Goal: Task Accomplishment & Management: Manage account settings

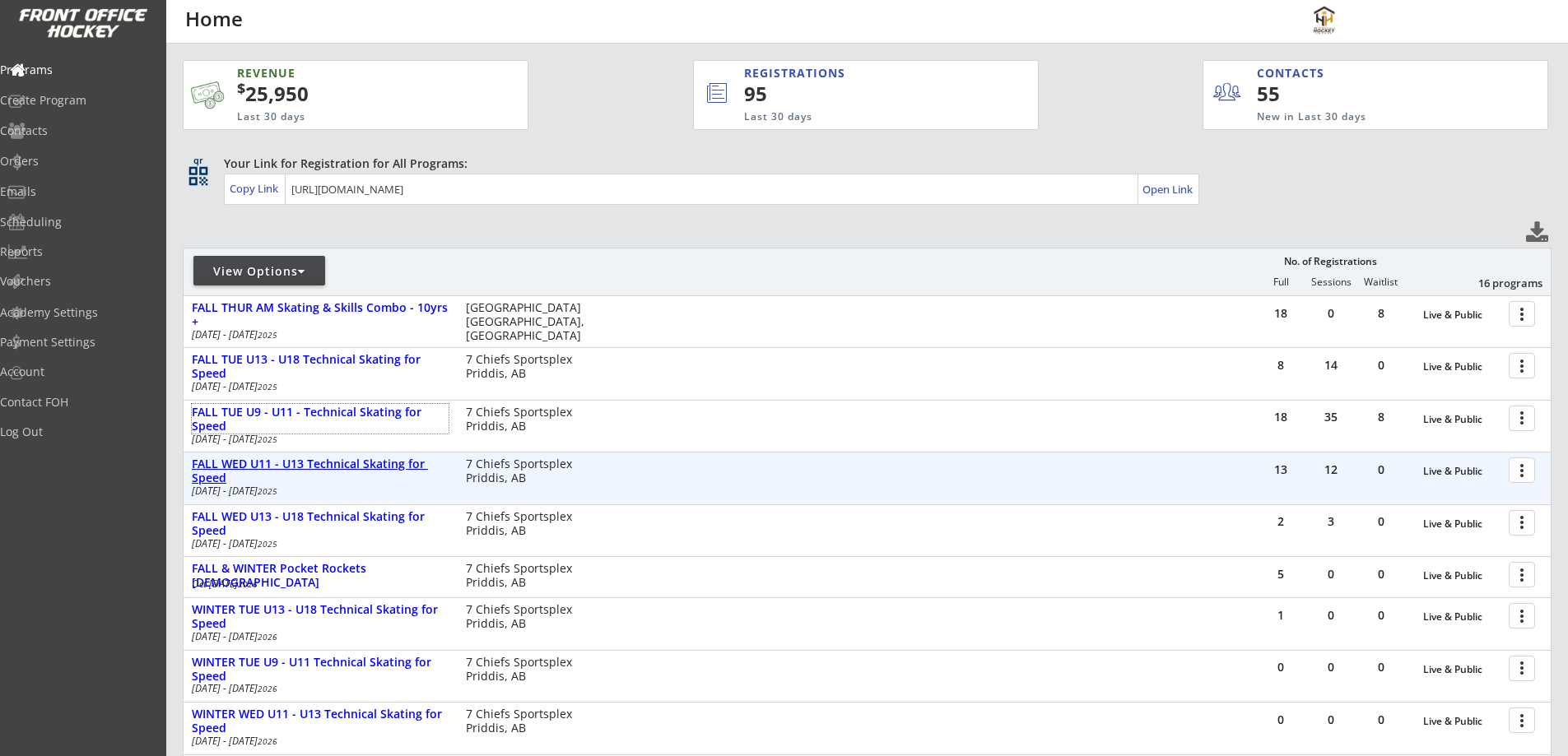
click at [350, 458] on div "FALL WED U11 - U13 Technical Skating for Speed" at bounding box center [321, 472] width 257 height 28
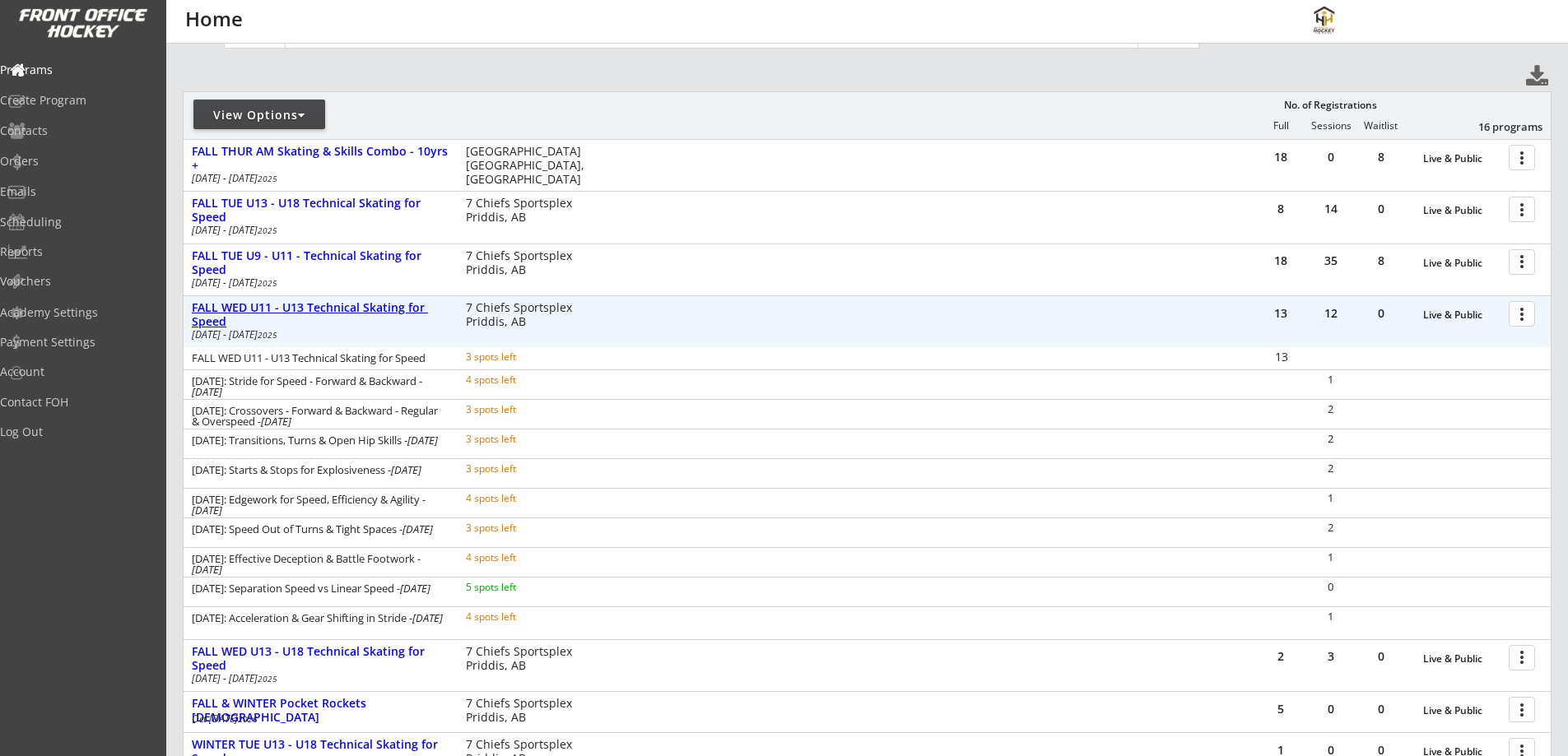
scroll to position [192, 0]
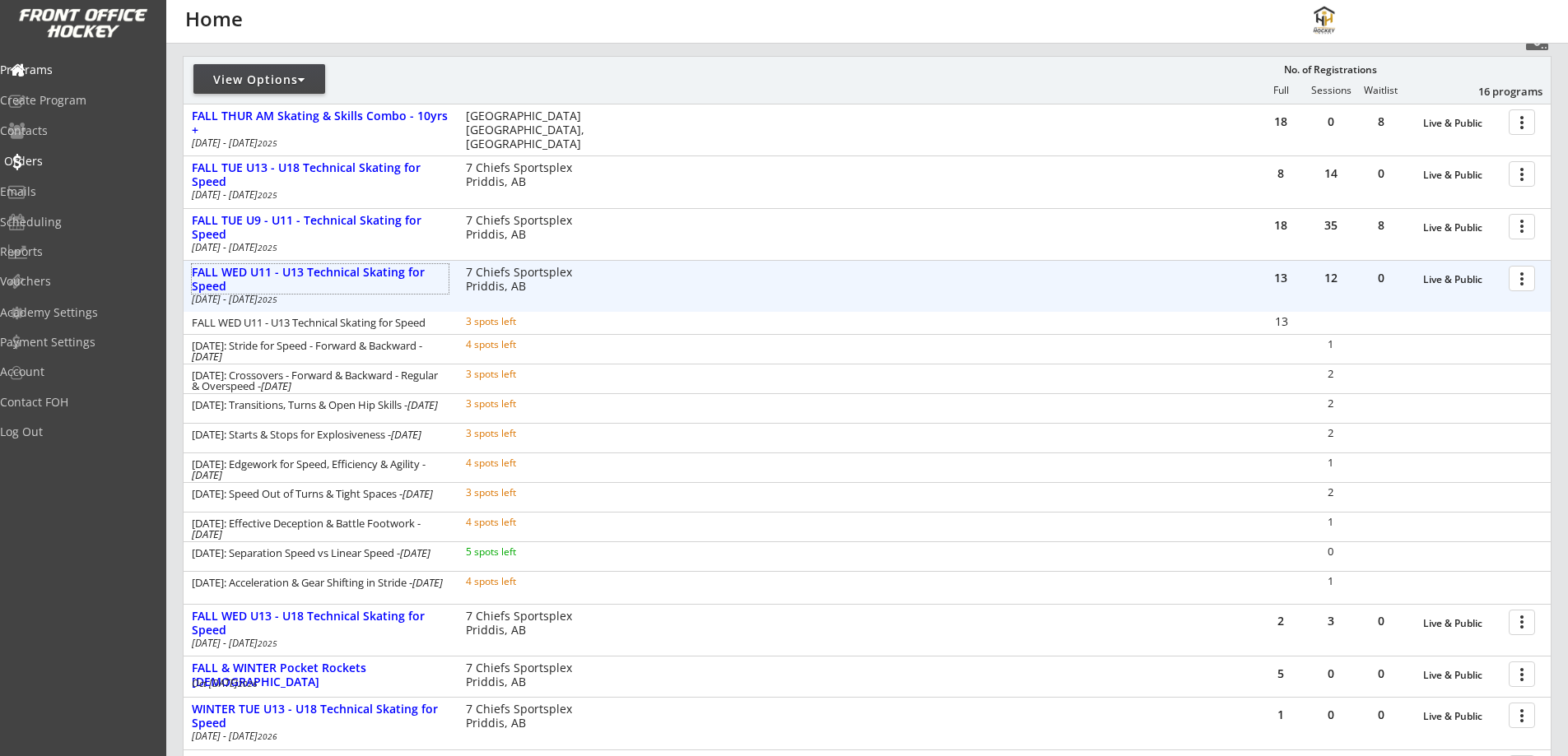
click at [60, 158] on div "Orders" at bounding box center [77, 162] width 148 height 12
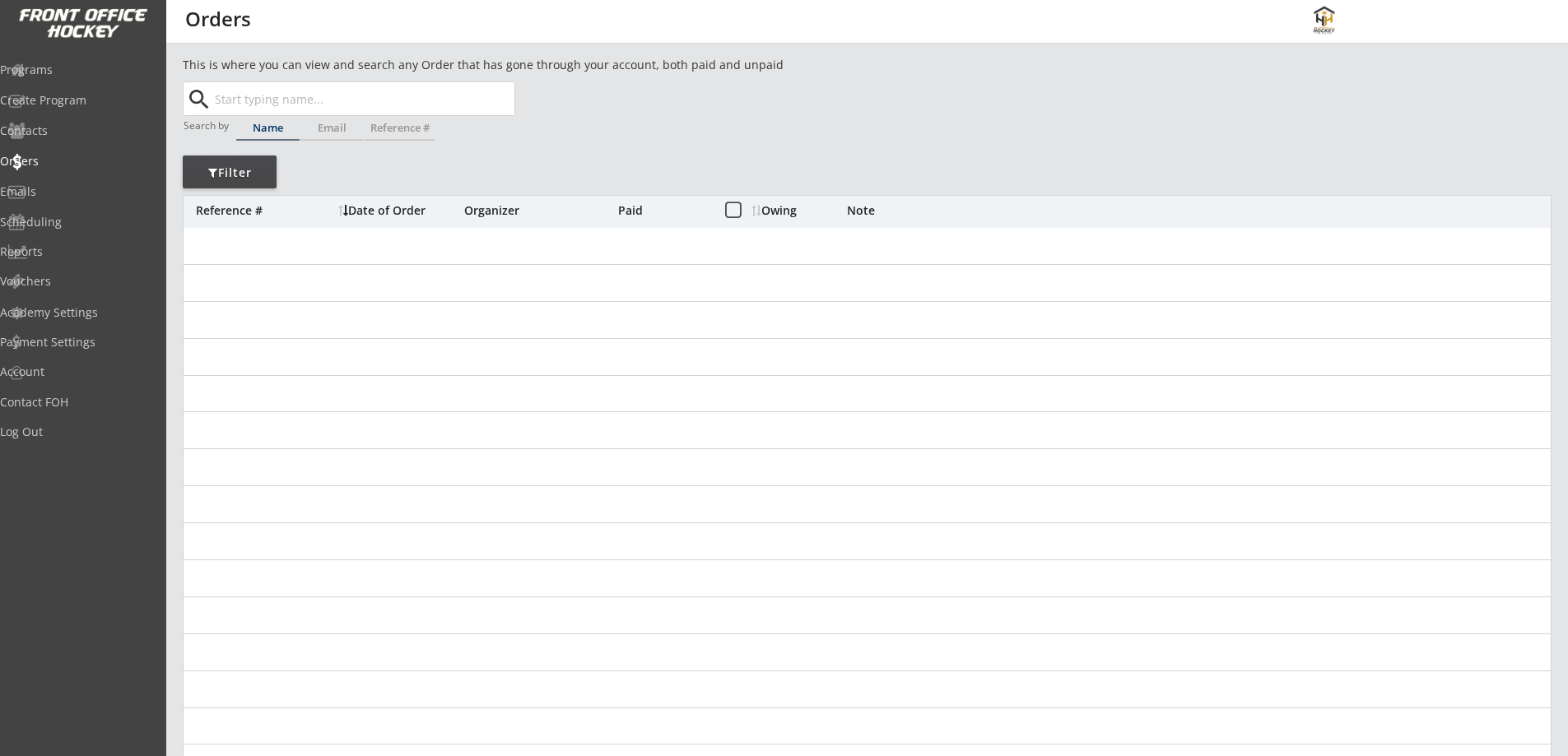
click at [318, 92] on input "text" at bounding box center [363, 99] width 303 height 33
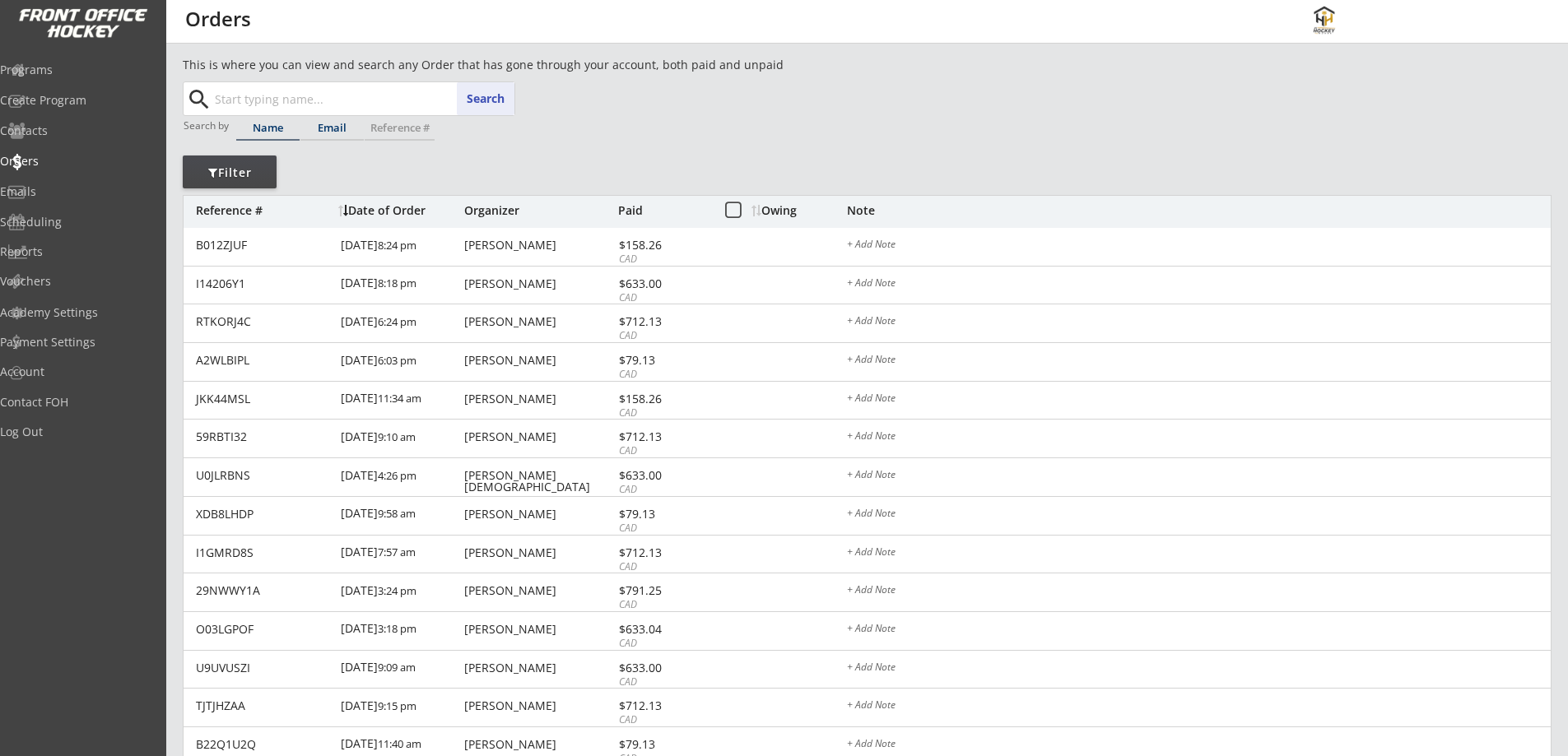
click at [337, 124] on div "Email" at bounding box center [331, 127] width 64 height 11
click at [344, 88] on input "text" at bounding box center [363, 99] width 303 height 33
paste input "[EMAIL_ADDRESS][DOMAIN_NAME]"
type input "[EMAIL_ADDRESS][DOMAIN_NAME]"
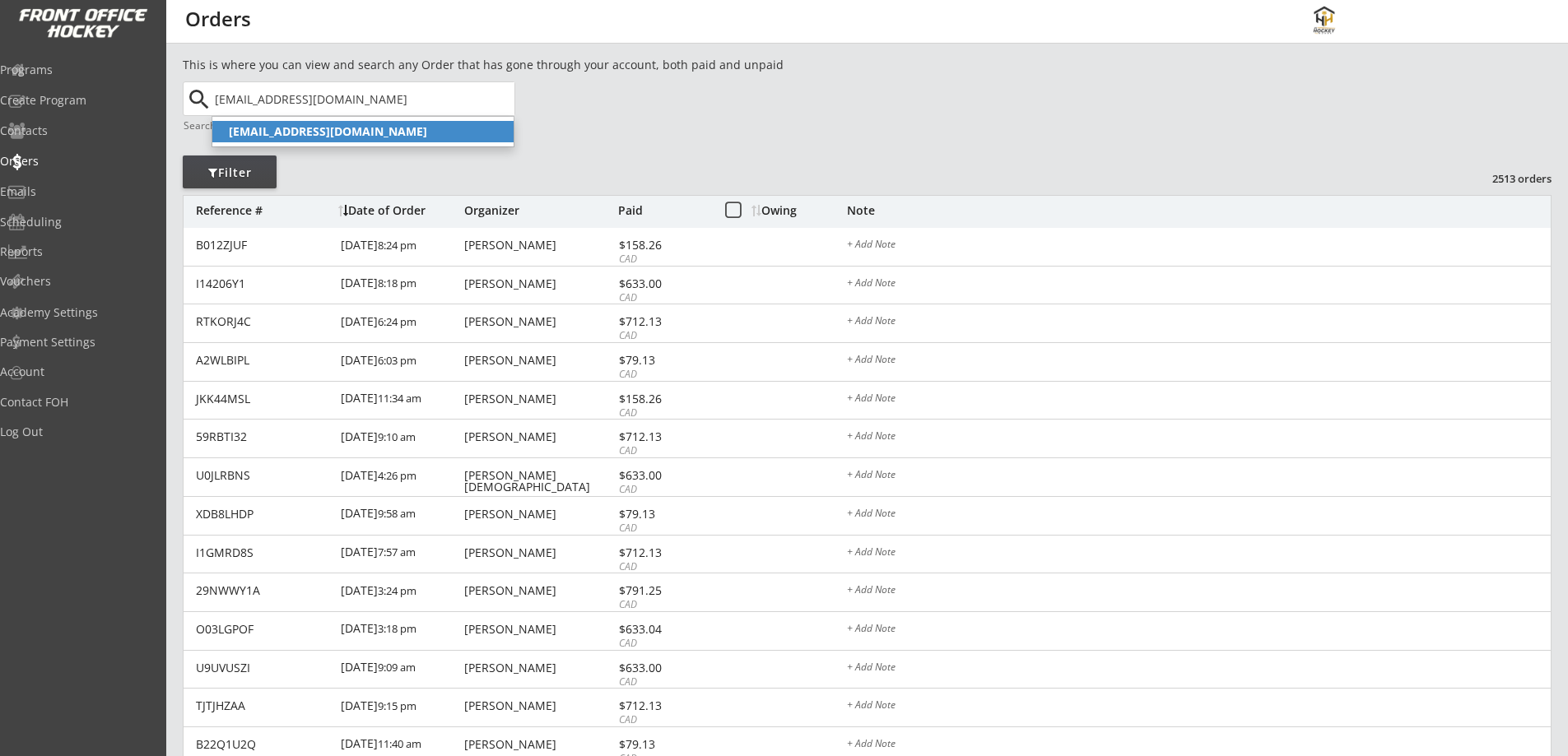
click at [415, 133] on p "[EMAIL_ADDRESS][DOMAIN_NAME]" at bounding box center [362, 131] width 301 height 22
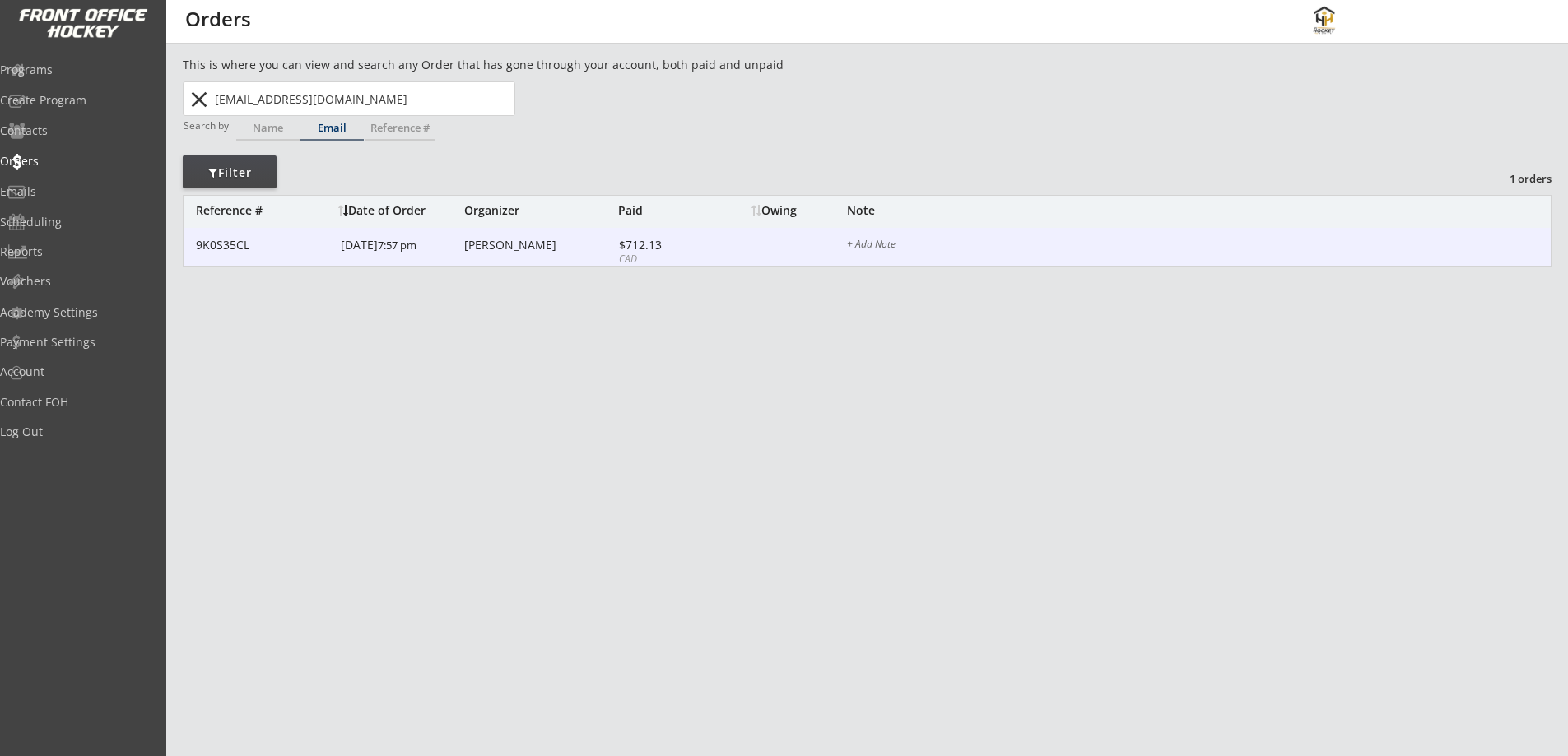
click at [478, 254] on div "9K0S35CL 9/23/25 7:57 pm Remko Montebovi $712.13 CAD + Add Note" at bounding box center [867, 246] width 1367 height 38
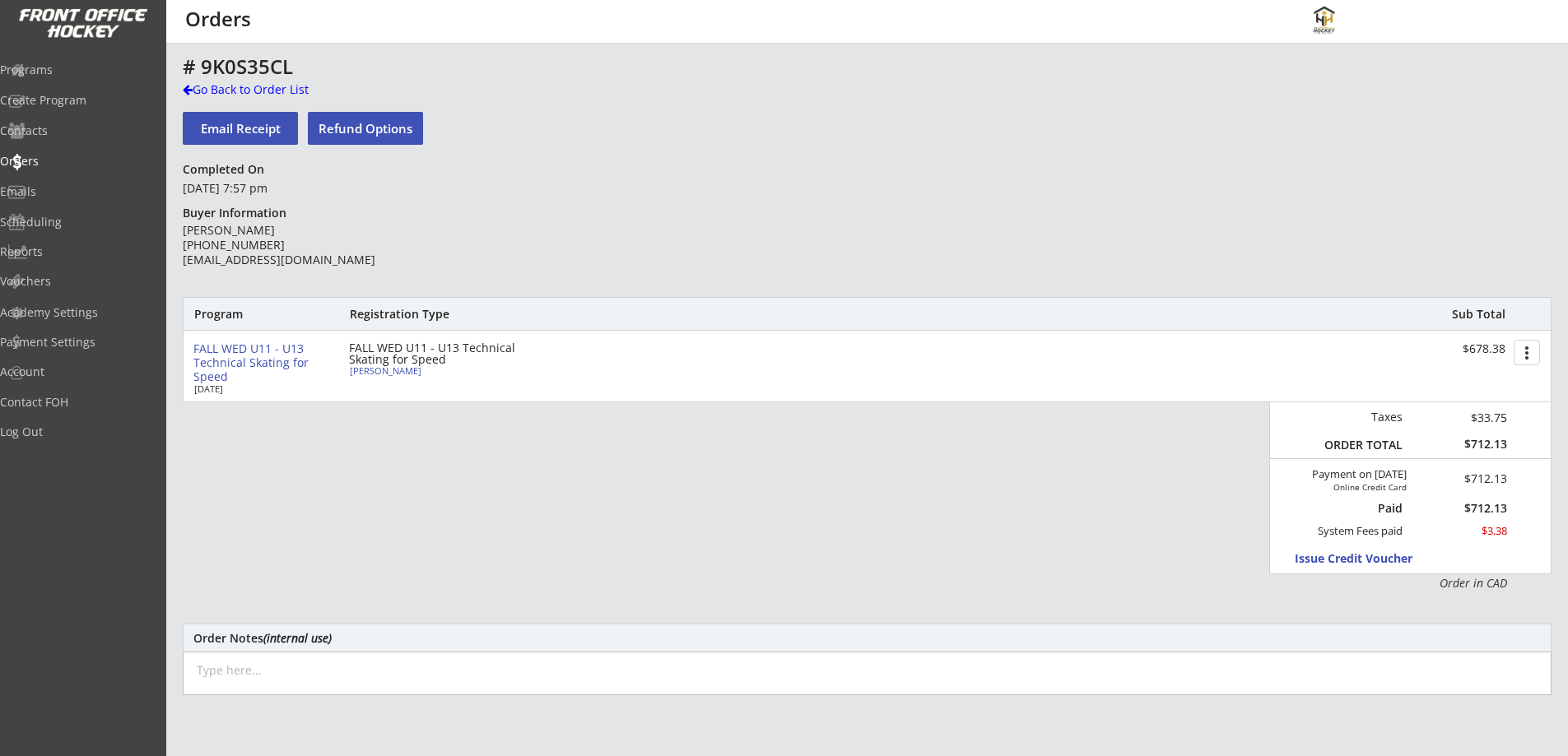
click at [413, 367] on div "Rowan Montebovi" at bounding box center [441, 370] width 183 height 9
select select ""11 years old""
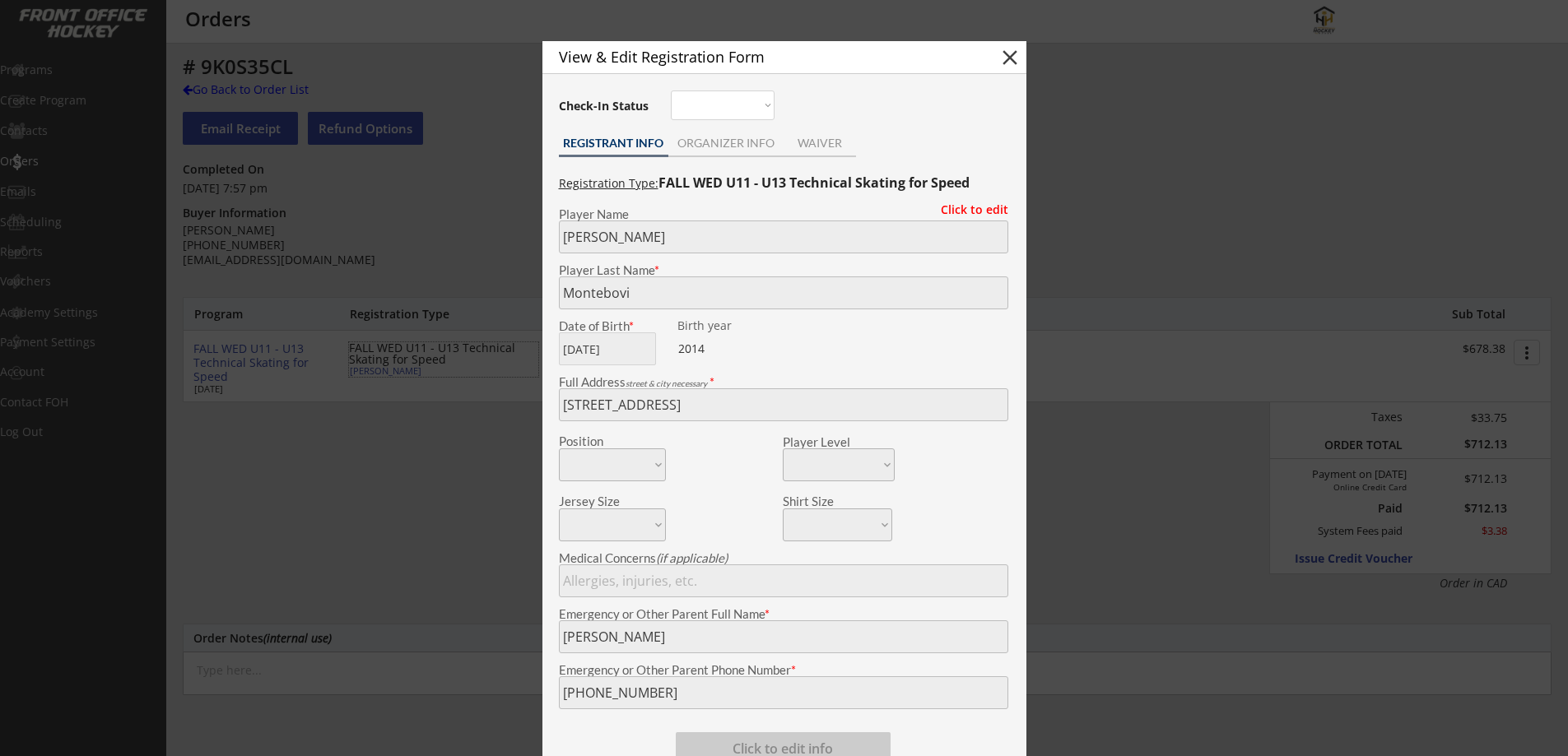
click at [1000, 56] on button "close" at bounding box center [1009, 57] width 25 height 25
select select ""PLACEHOLDER_1427118222253""
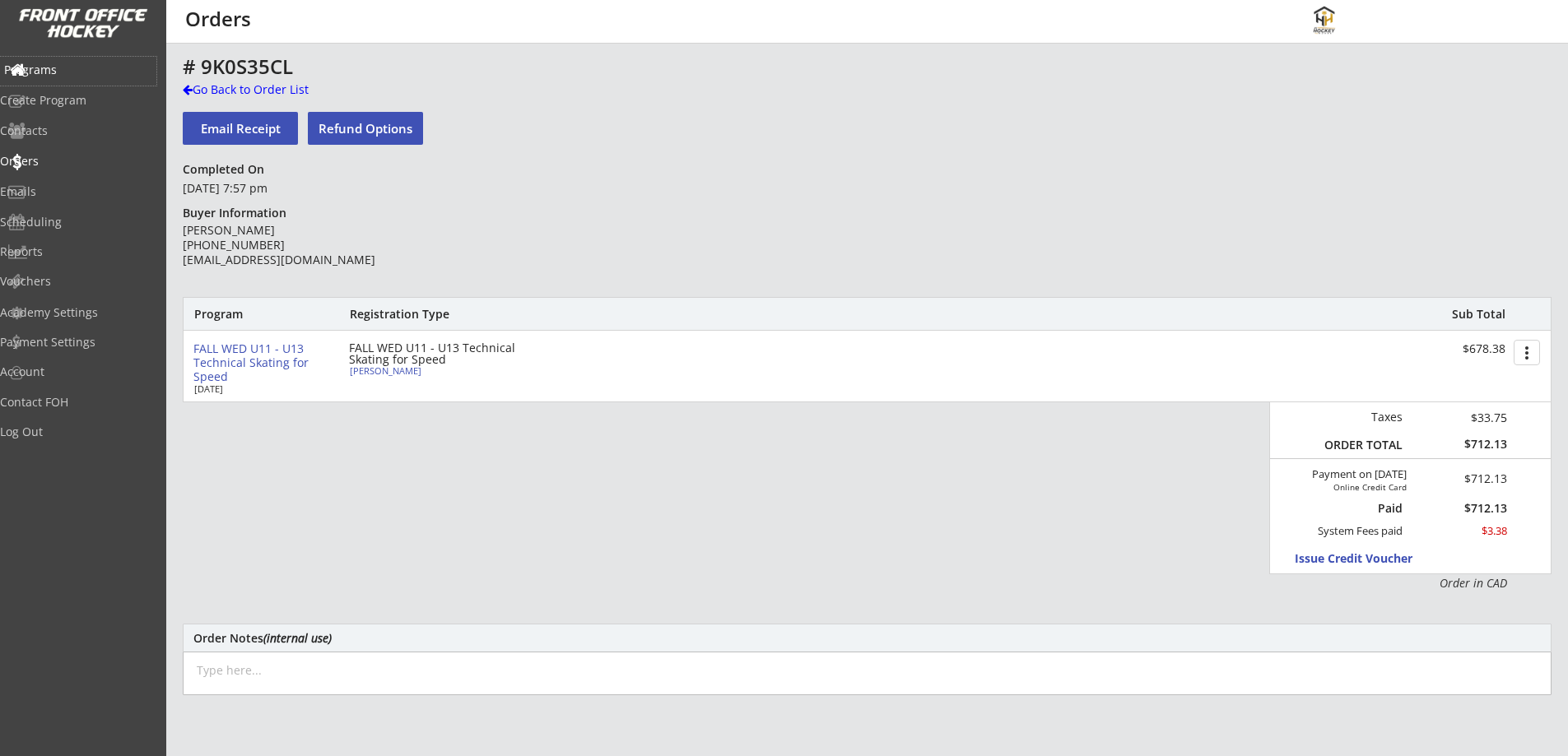
click at [59, 73] on div "Programs" at bounding box center [77, 70] width 148 height 12
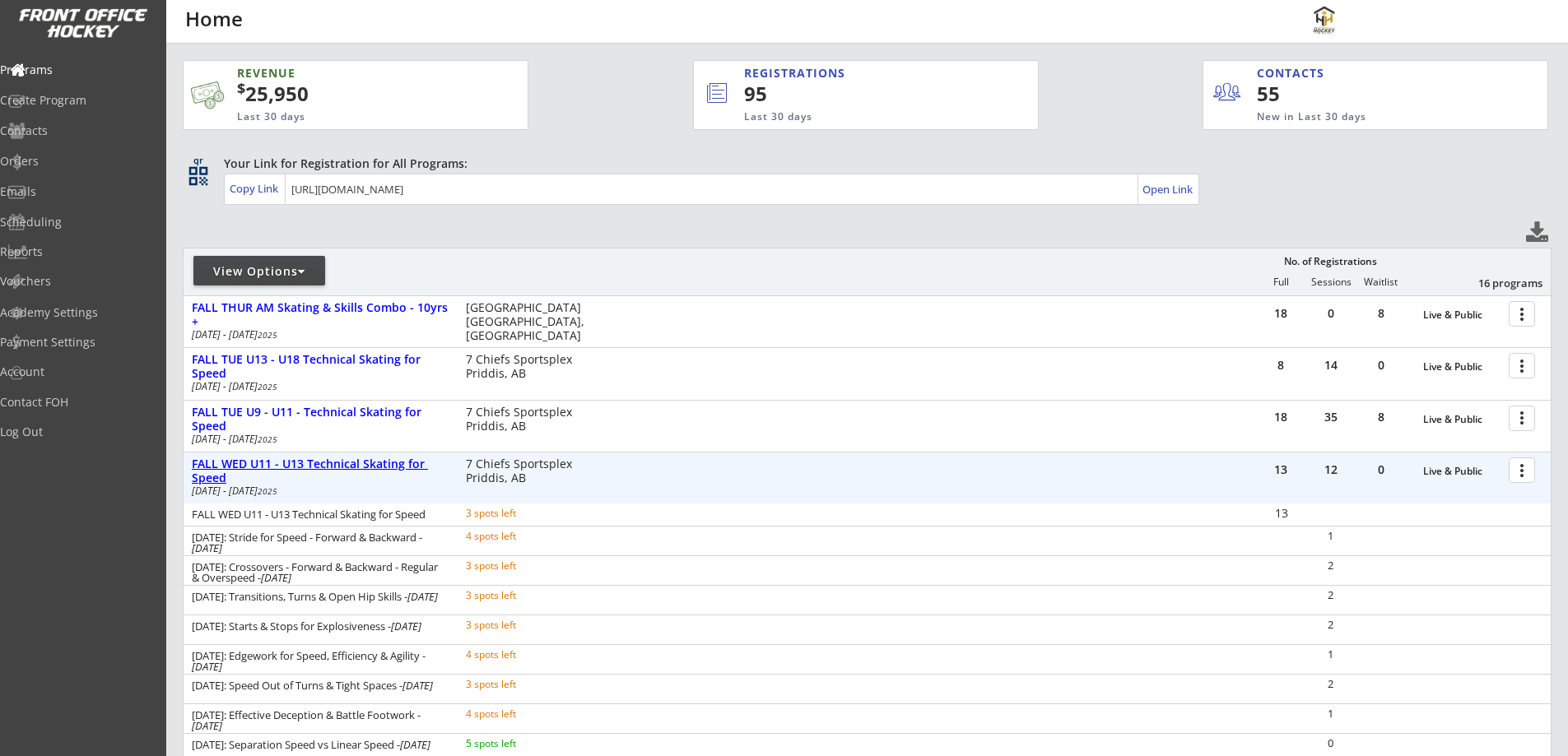
click at [382, 468] on div "FALL WED U11 - U13 Technical Skating for Speed" at bounding box center [321, 472] width 257 height 28
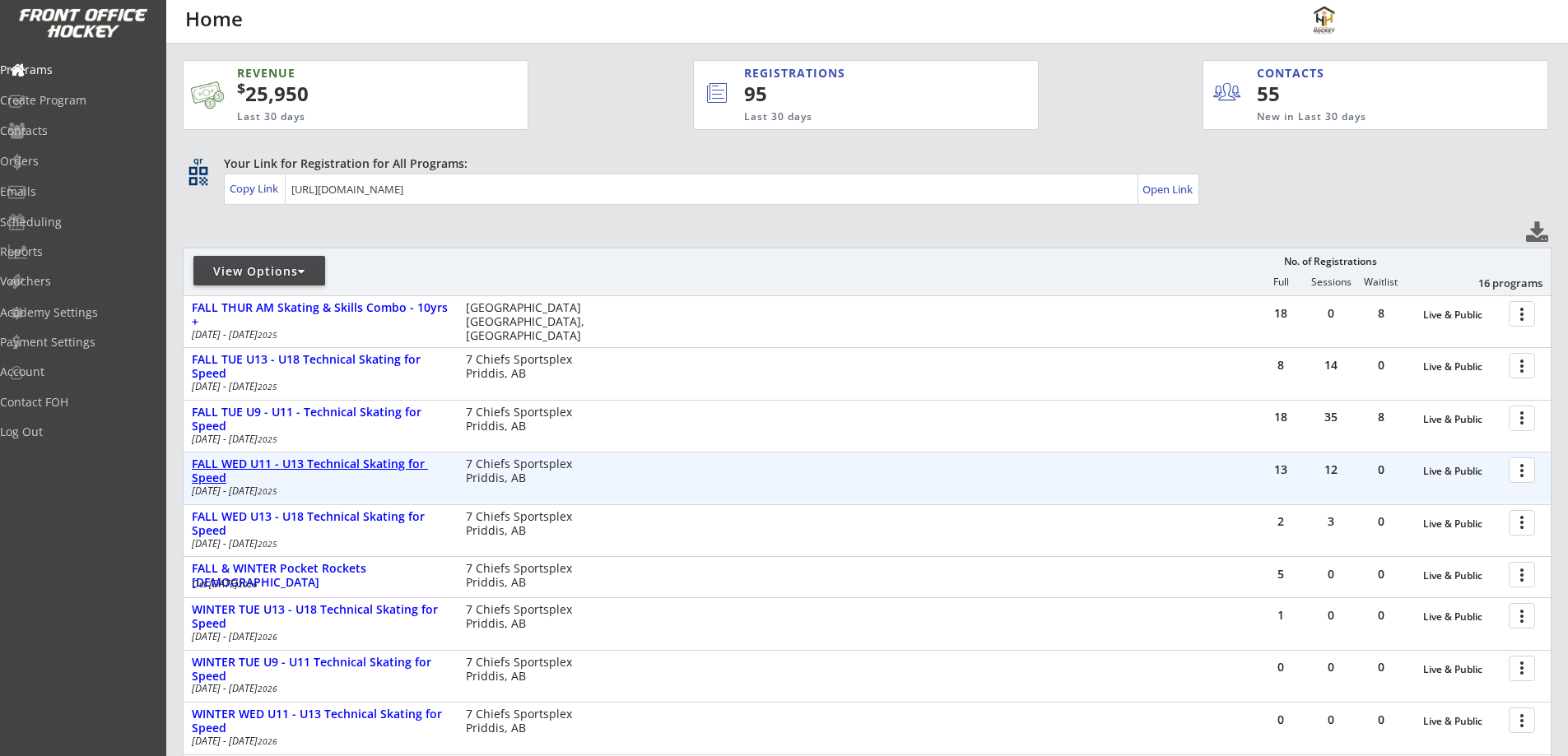
click at [383, 460] on div "FALL WED U11 - U13 Technical Skating for Speed" at bounding box center [321, 472] width 257 height 28
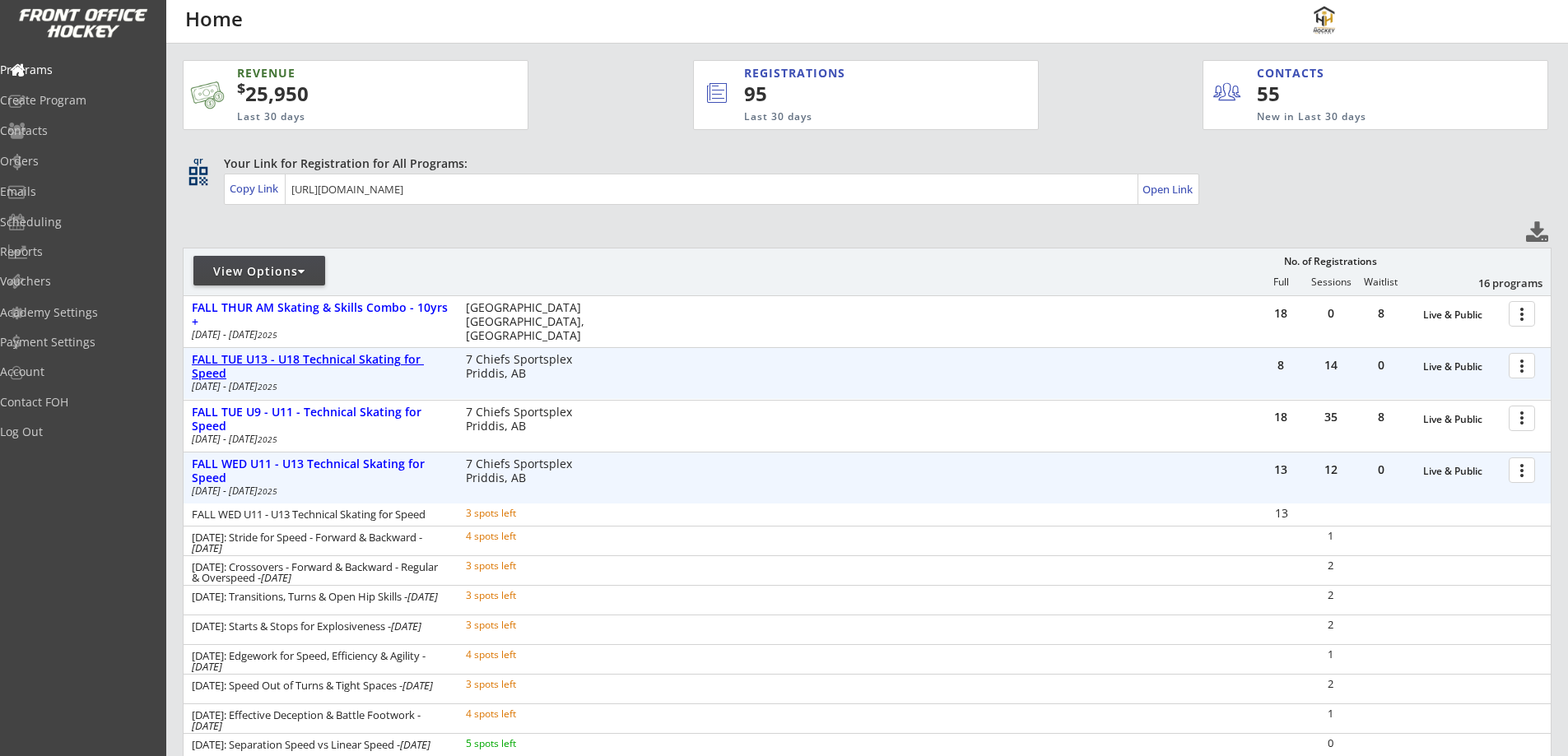
click at [354, 356] on div "FALL TUE U13 - U18 Technical Skating for Speed" at bounding box center [321, 367] width 257 height 28
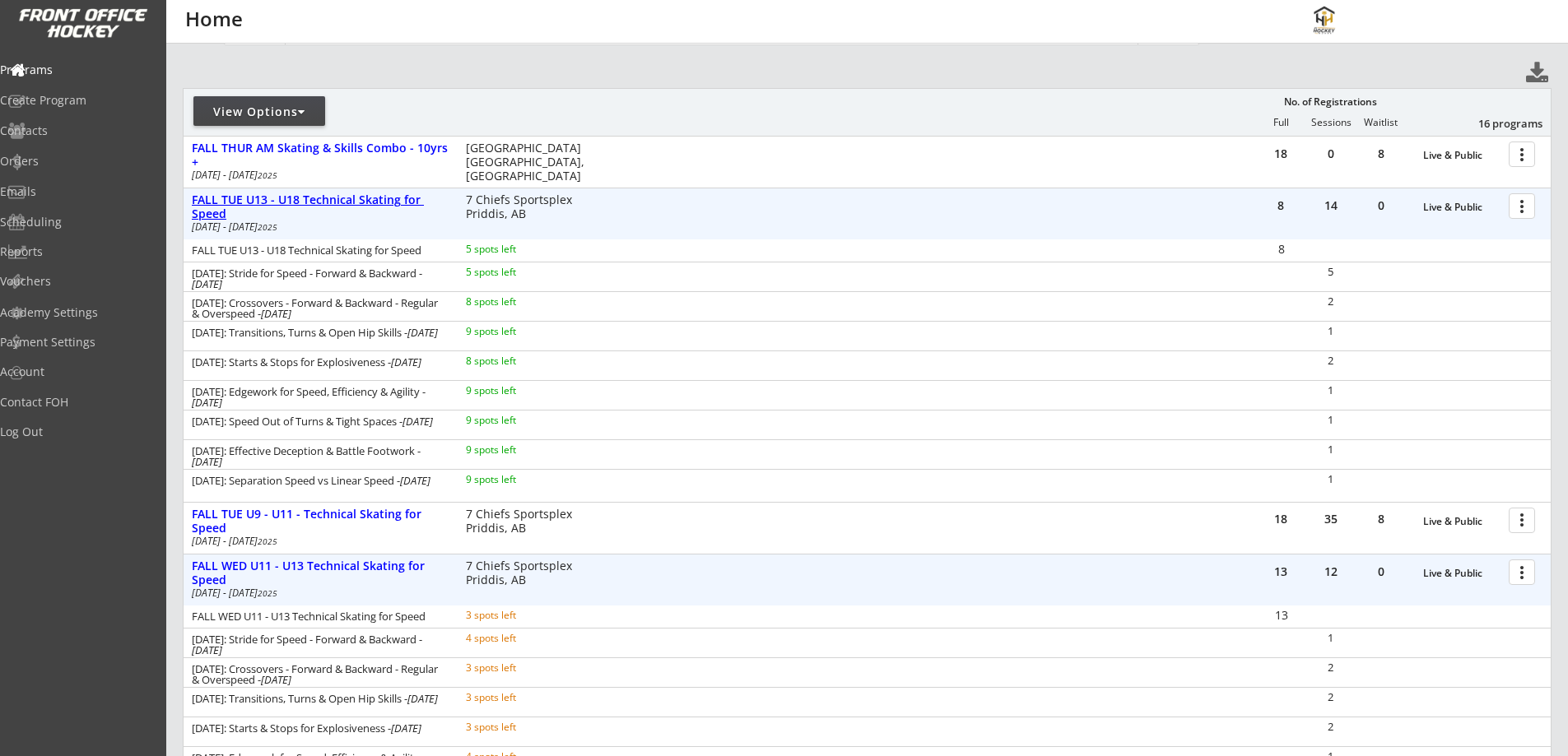
scroll to position [192, 0]
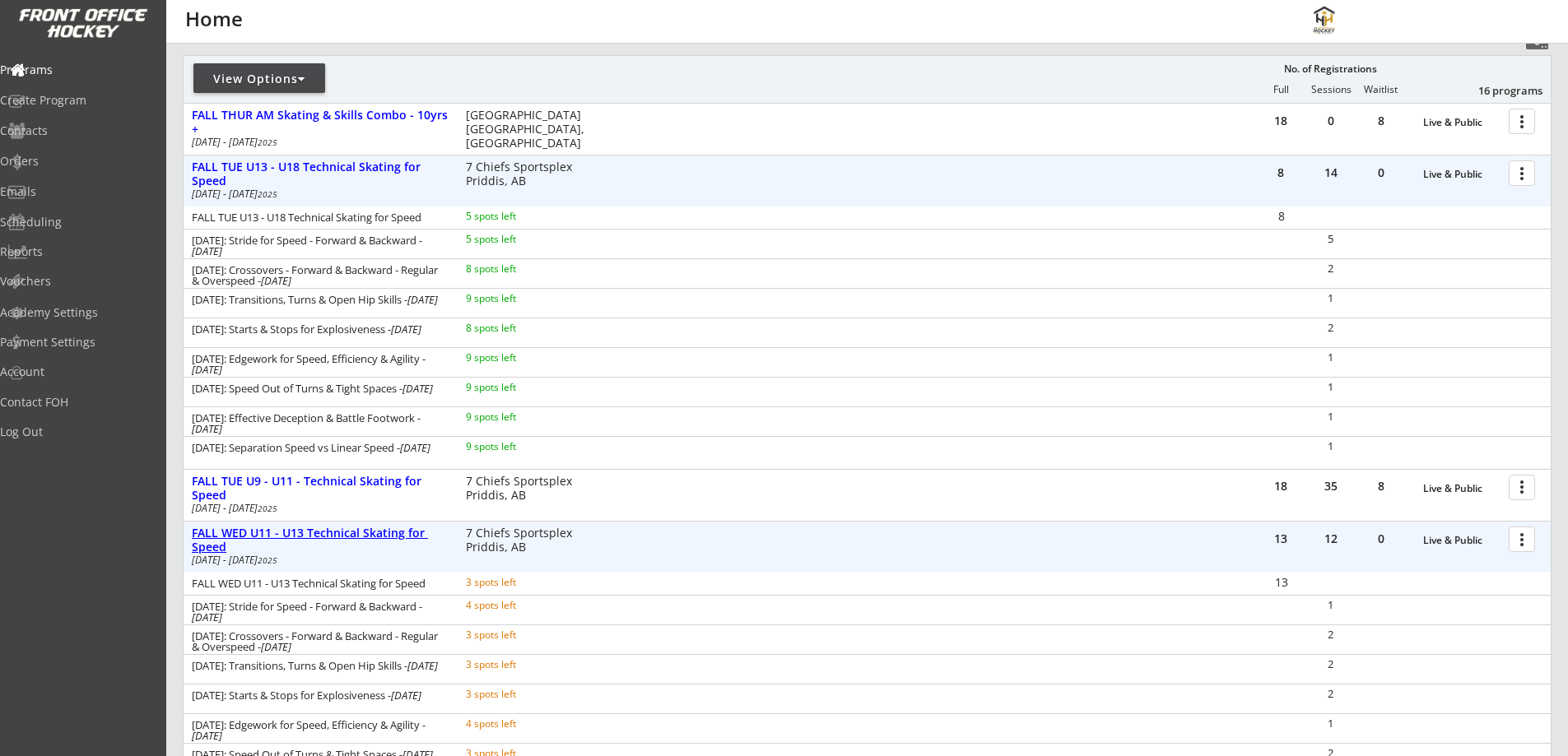
click at [381, 533] on div "FALL WED U11 - U13 Technical Skating for Speed" at bounding box center [321, 540] width 257 height 28
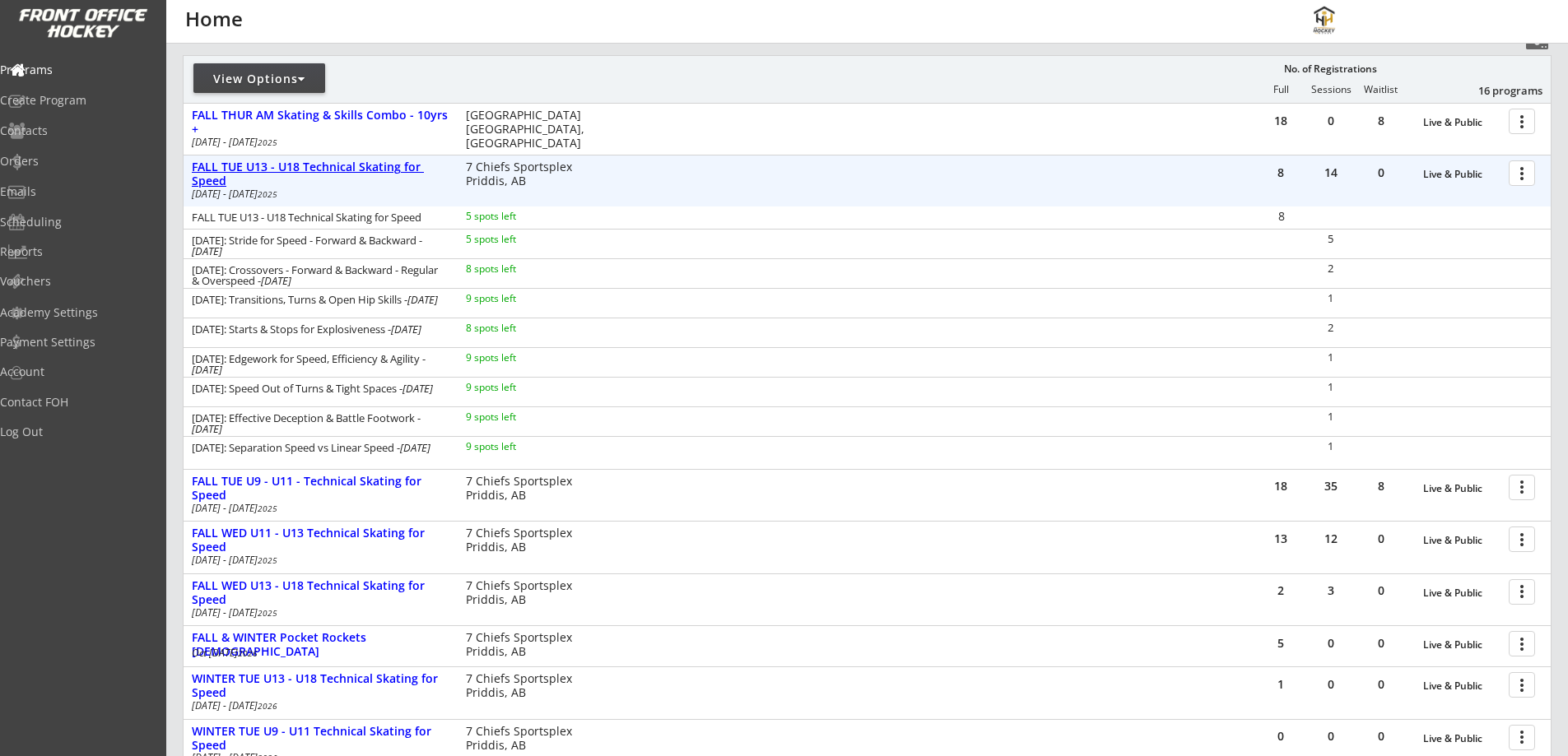
click at [396, 170] on div "FALL TUE U13 - U18 Technical Skating for Speed" at bounding box center [321, 175] width 257 height 28
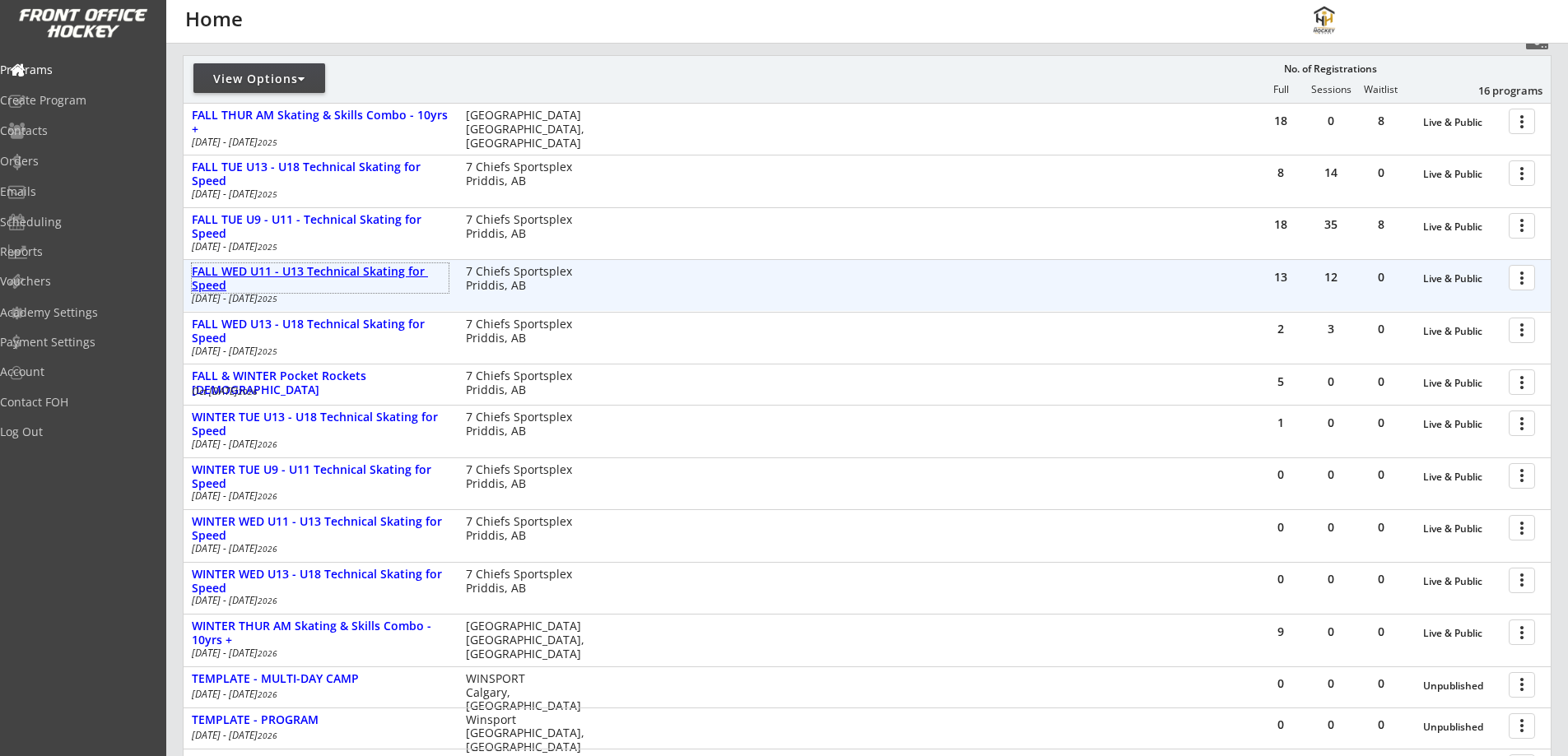
click at [397, 266] on div "FALL WED U11 - U13 Technical Skating for Speed" at bounding box center [321, 278] width 257 height 28
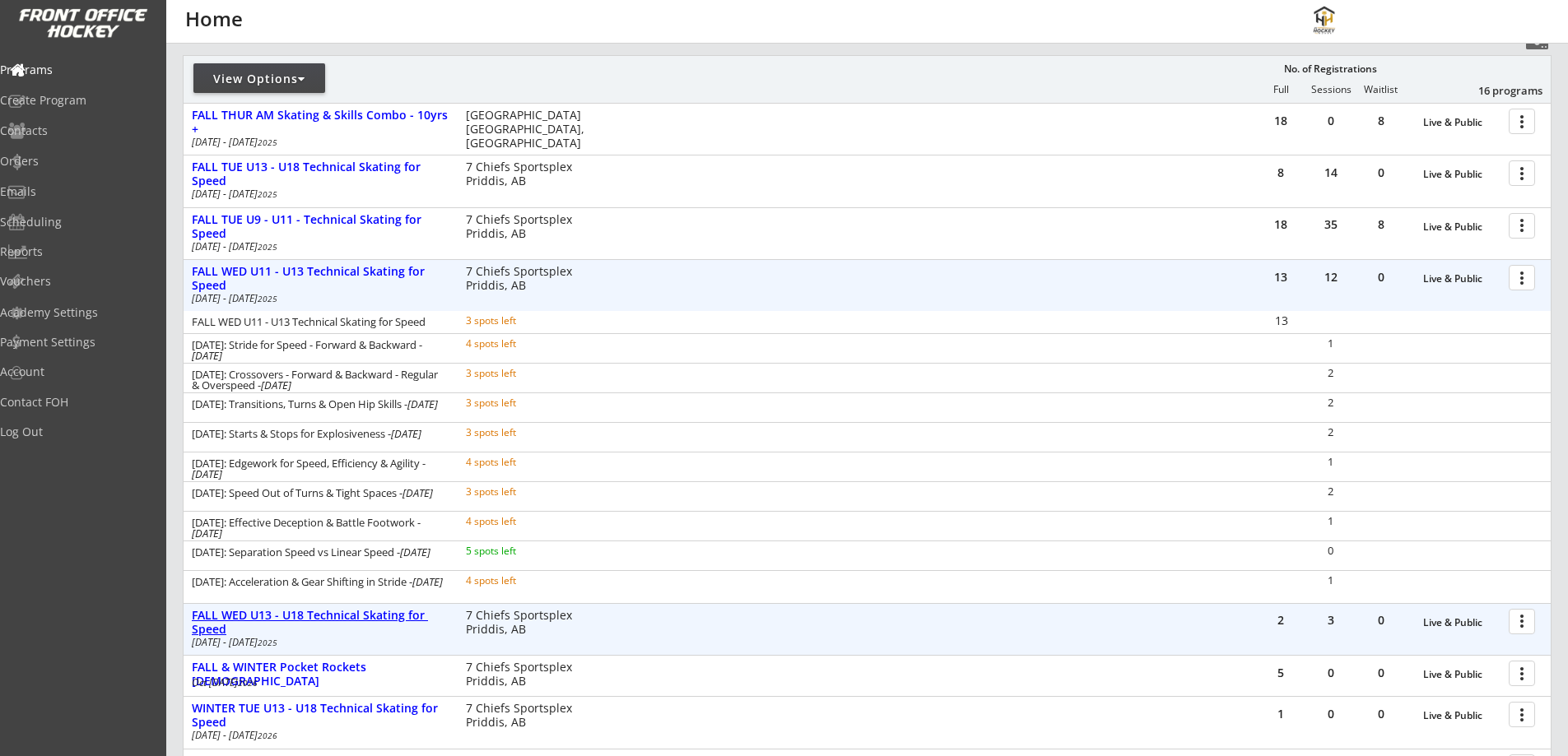
click at [404, 615] on div "FALL WED U13 - U18 Technical Skating for Speed" at bounding box center [321, 623] width 257 height 28
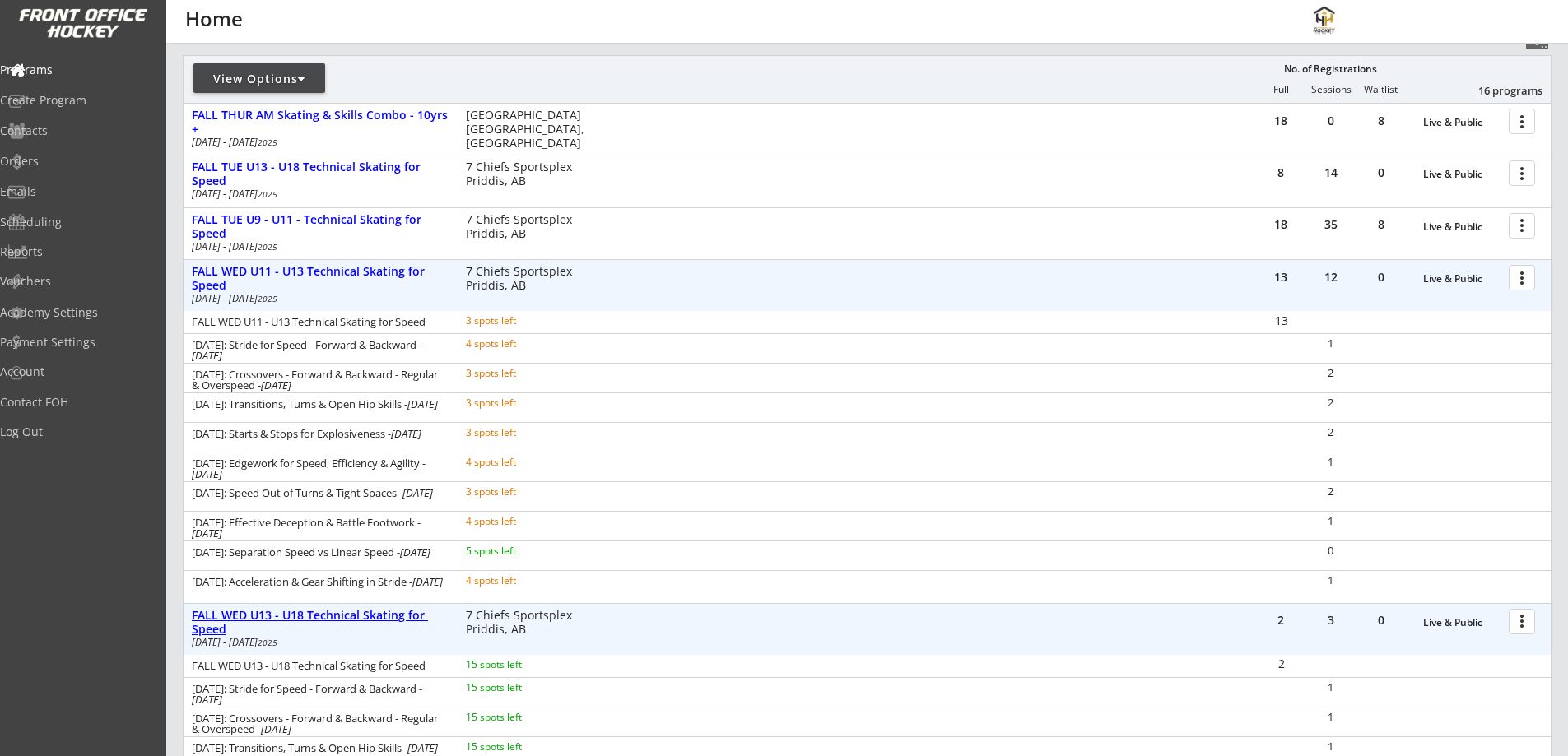
click at [404, 612] on div "FALL WED U13 - U18 Technical Skating for Speed" at bounding box center [321, 623] width 257 height 28
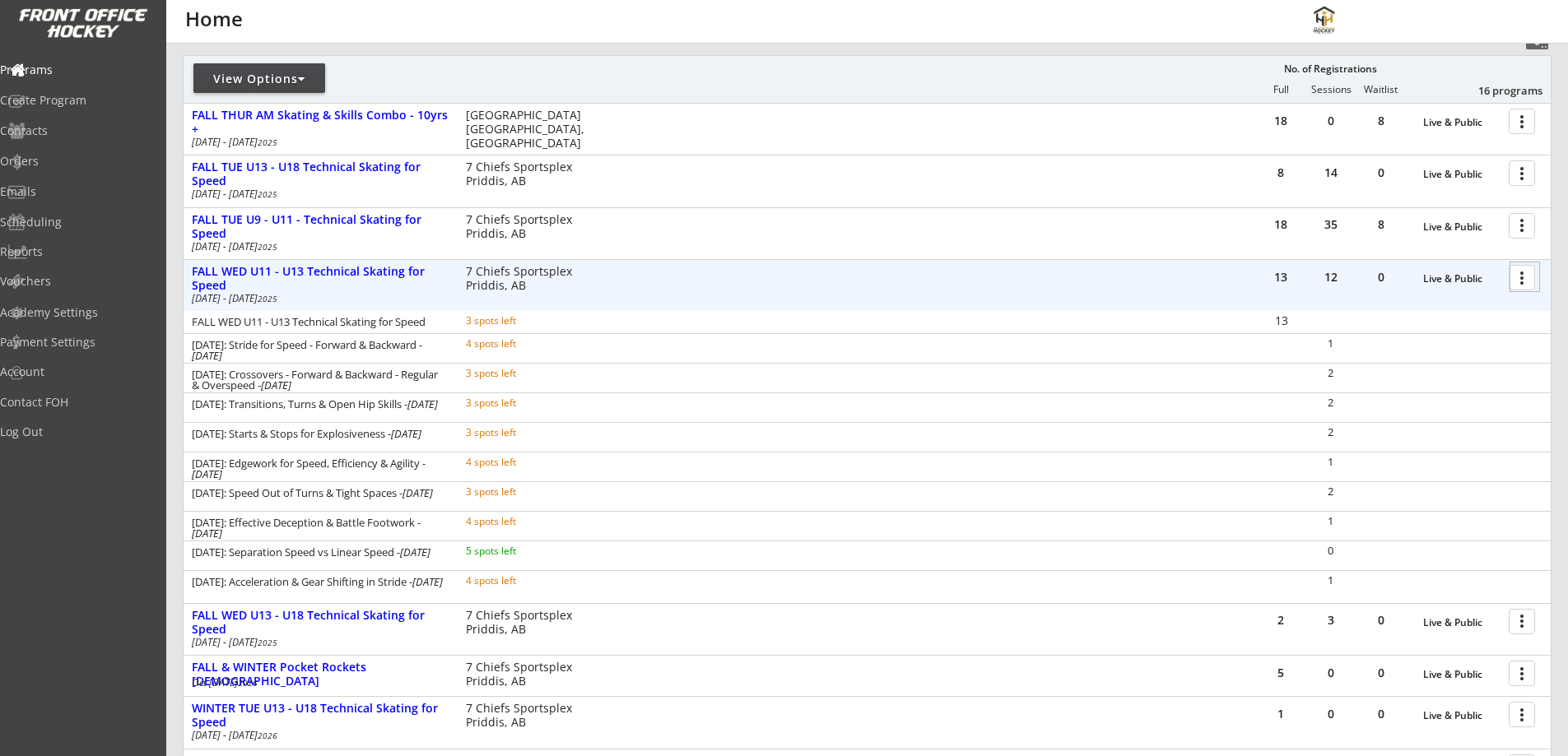
click at [1528, 274] on div at bounding box center [1524, 277] width 28 height 28
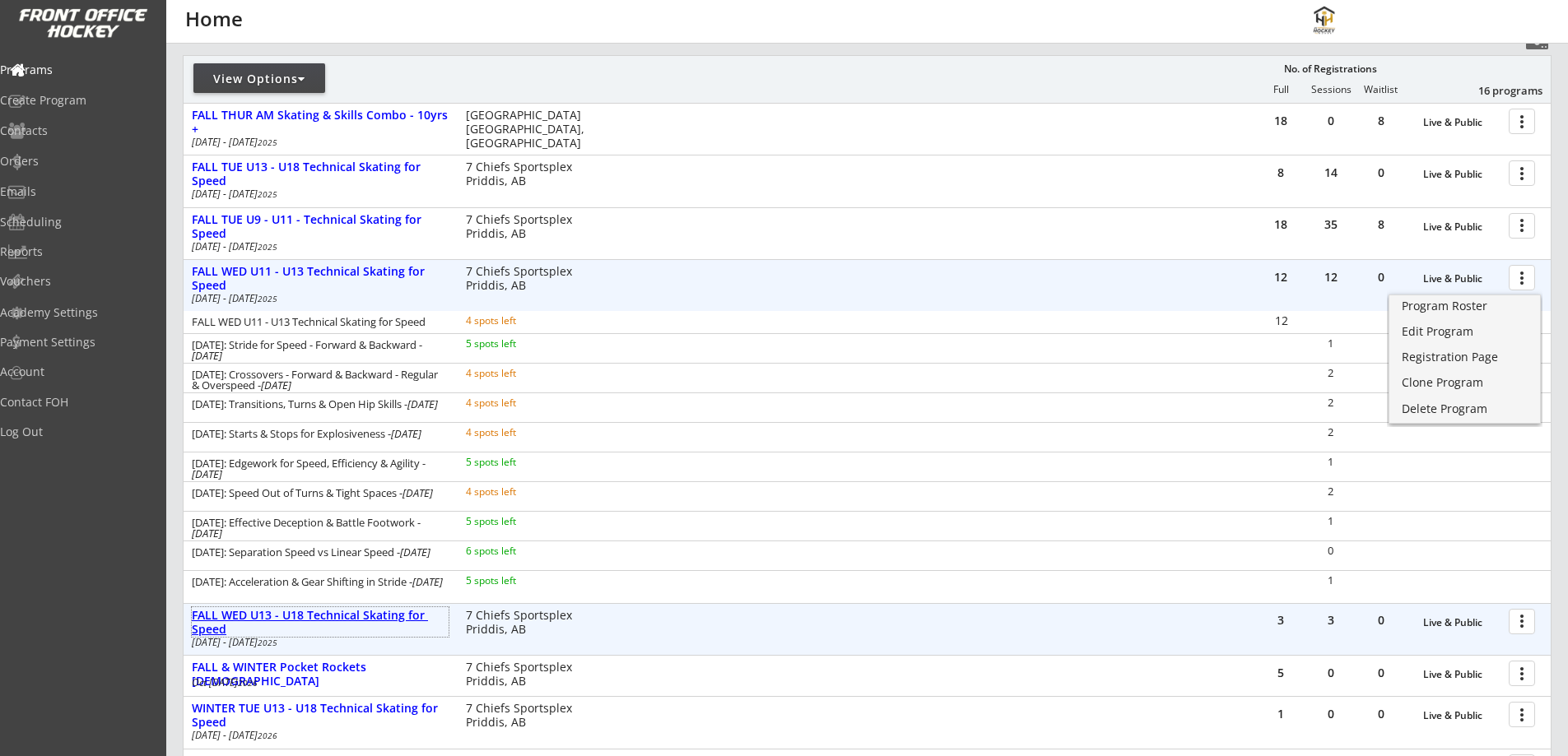
click at [381, 618] on div "FALL WED U13 - U18 Technical Skating for Speed" at bounding box center [321, 623] width 257 height 28
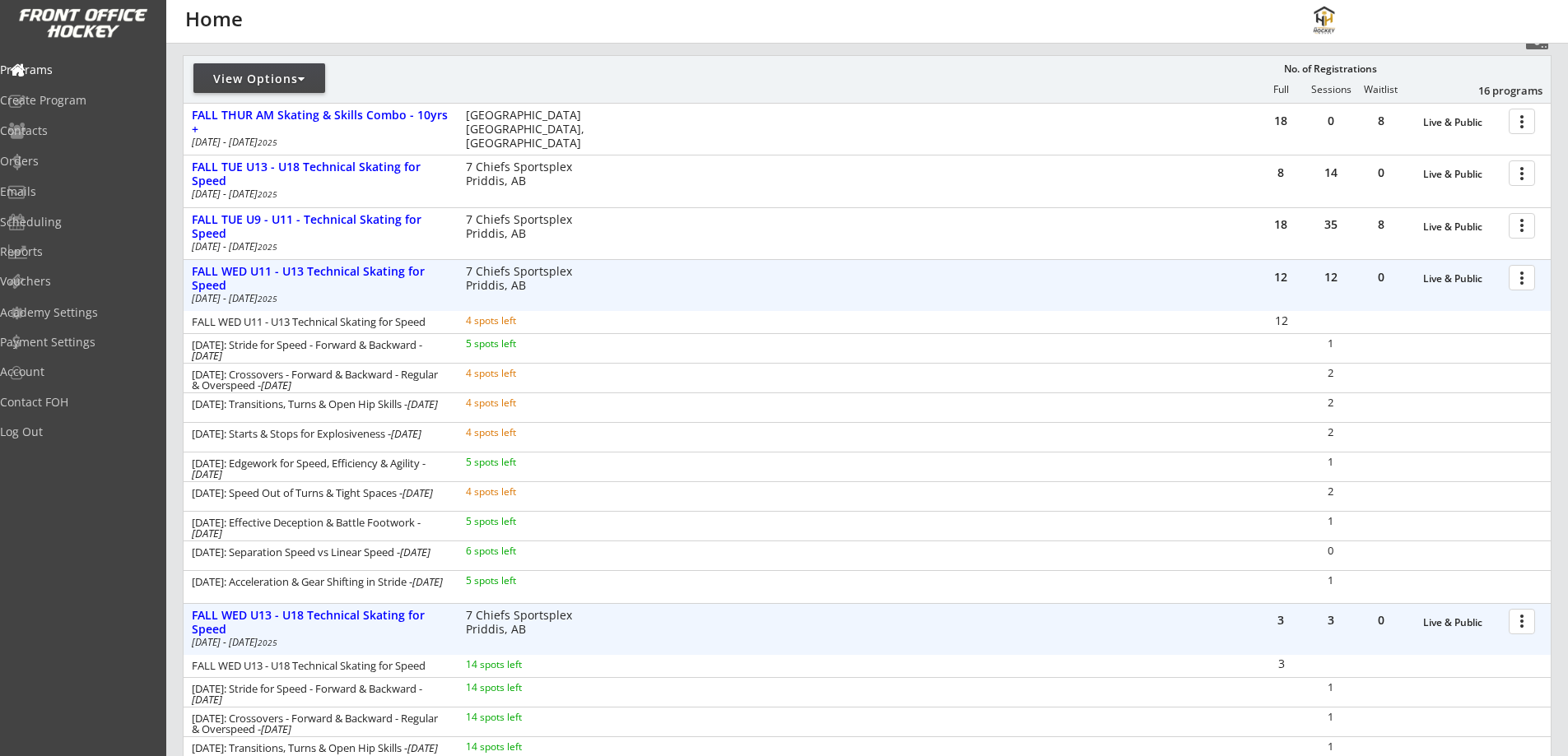
click at [1516, 616] on div at bounding box center [1524, 620] width 28 height 28
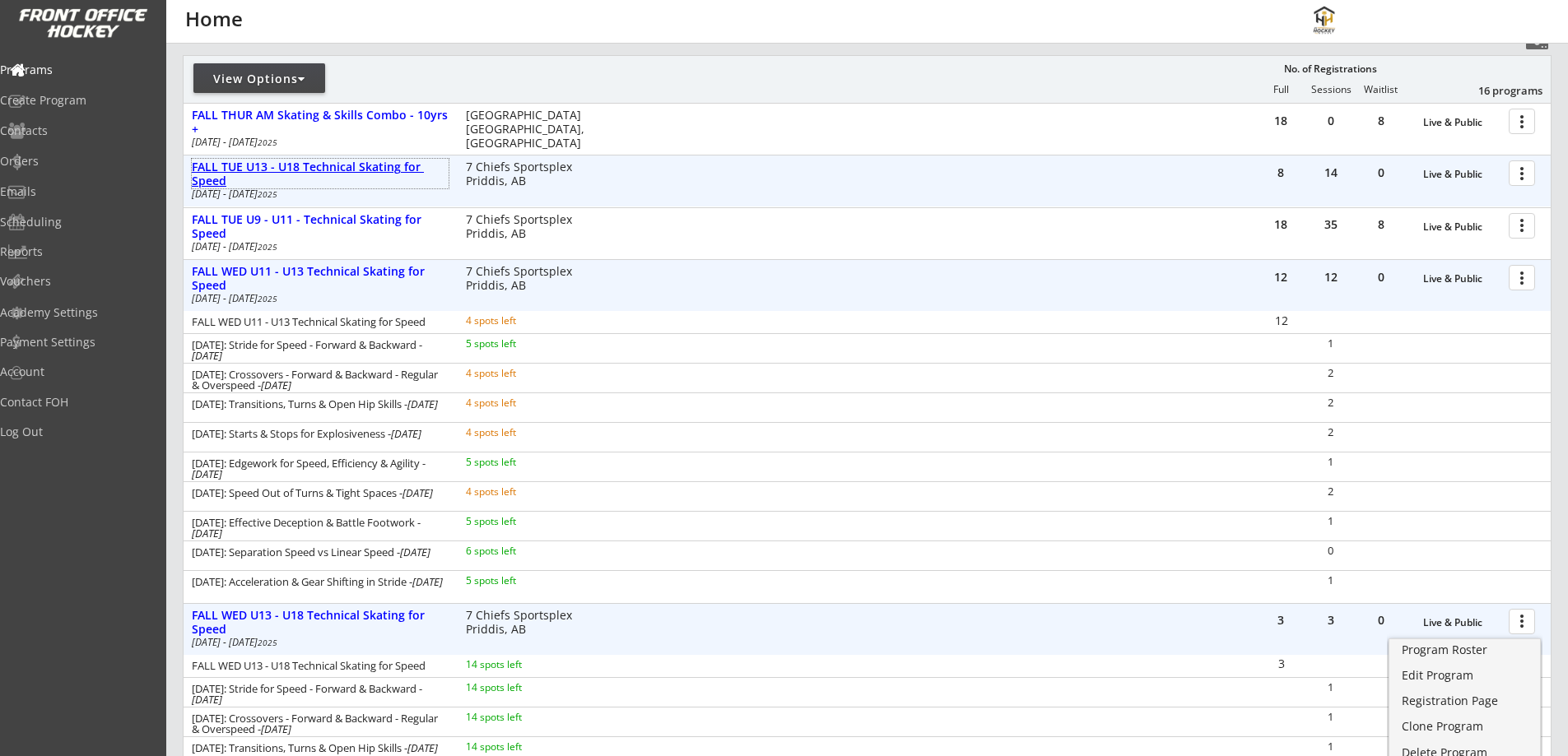
click at [346, 166] on div "FALL TUE U13 - U18 Technical Skating for Speed" at bounding box center [321, 175] width 257 height 28
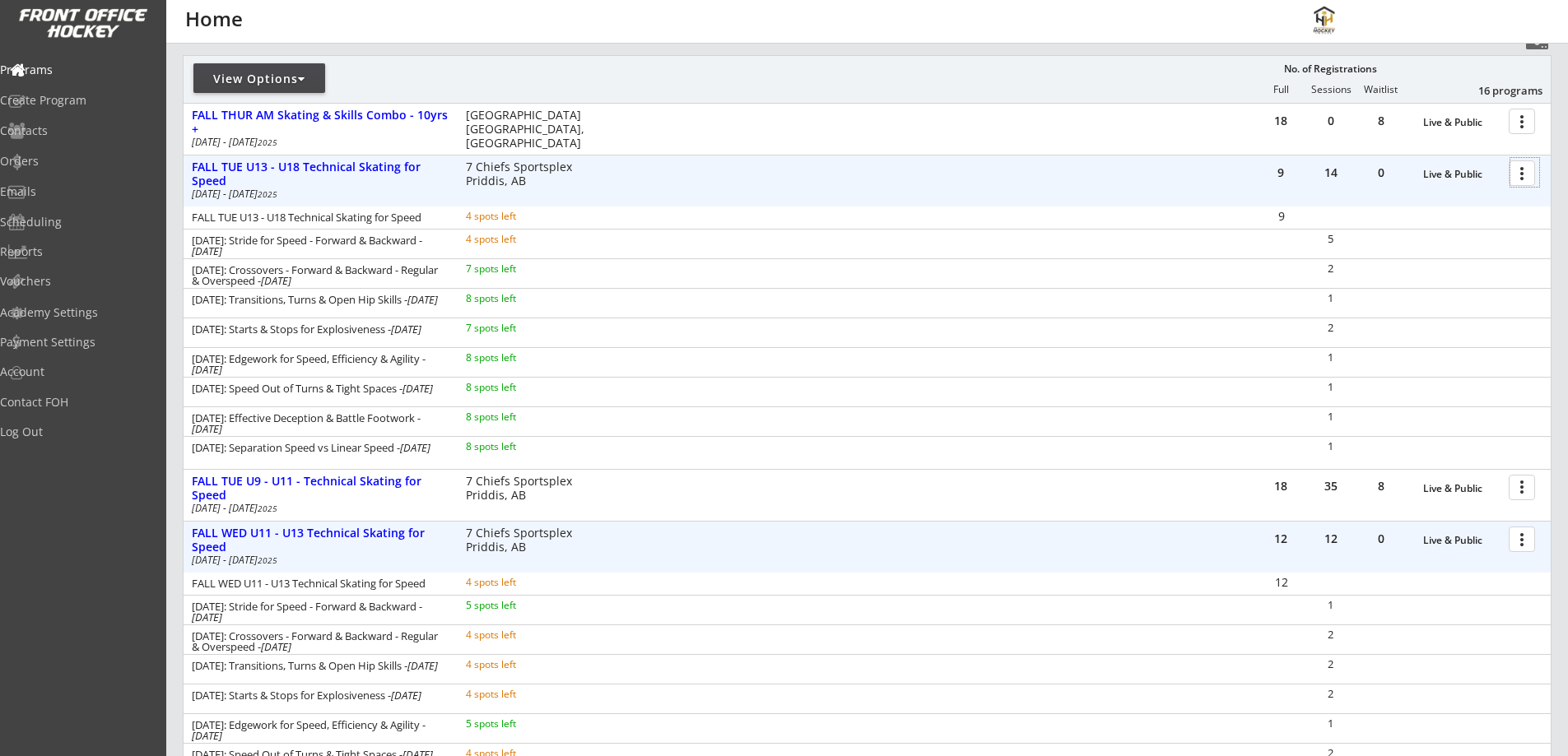
click at [1523, 174] on div at bounding box center [1524, 172] width 28 height 28
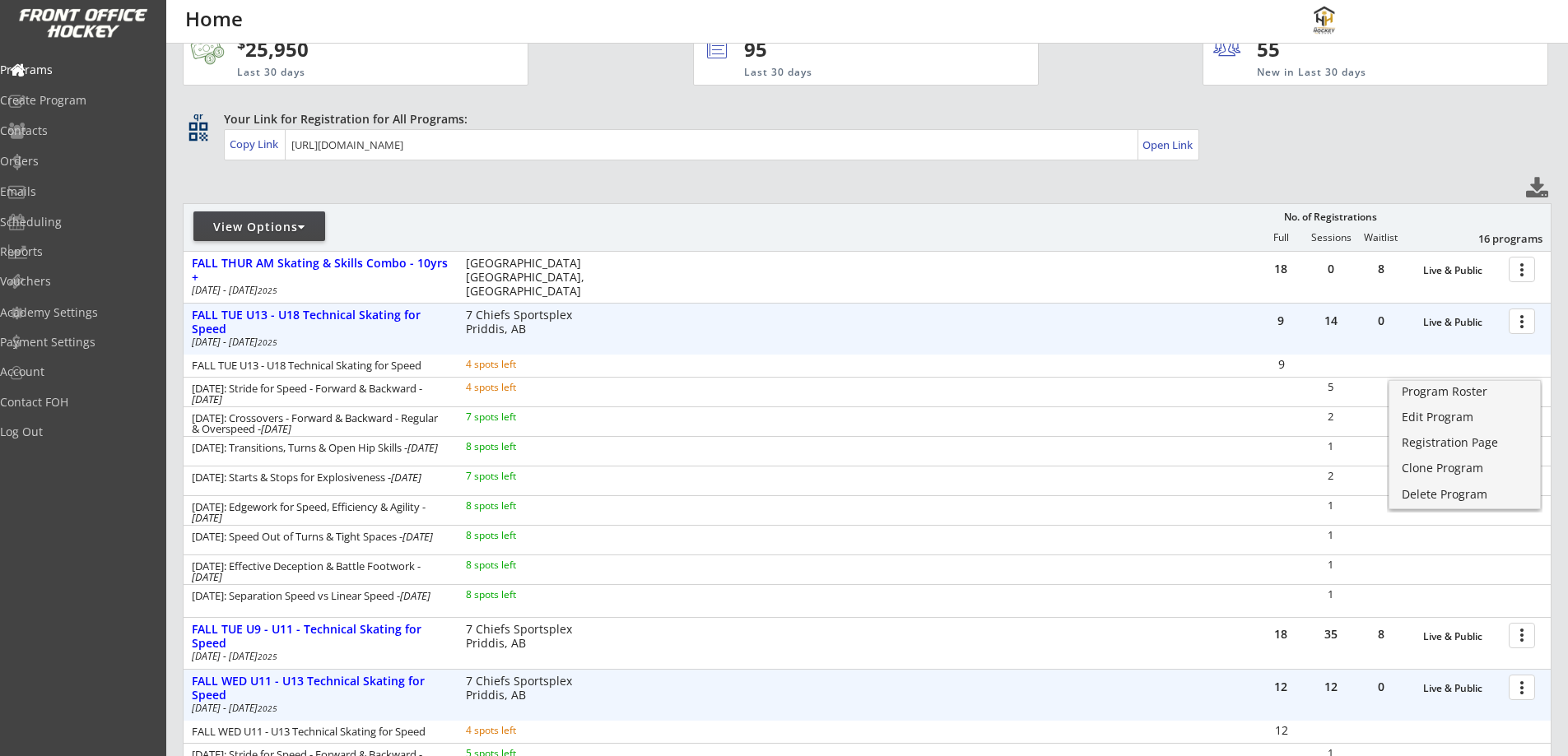
scroll to position [0, 0]
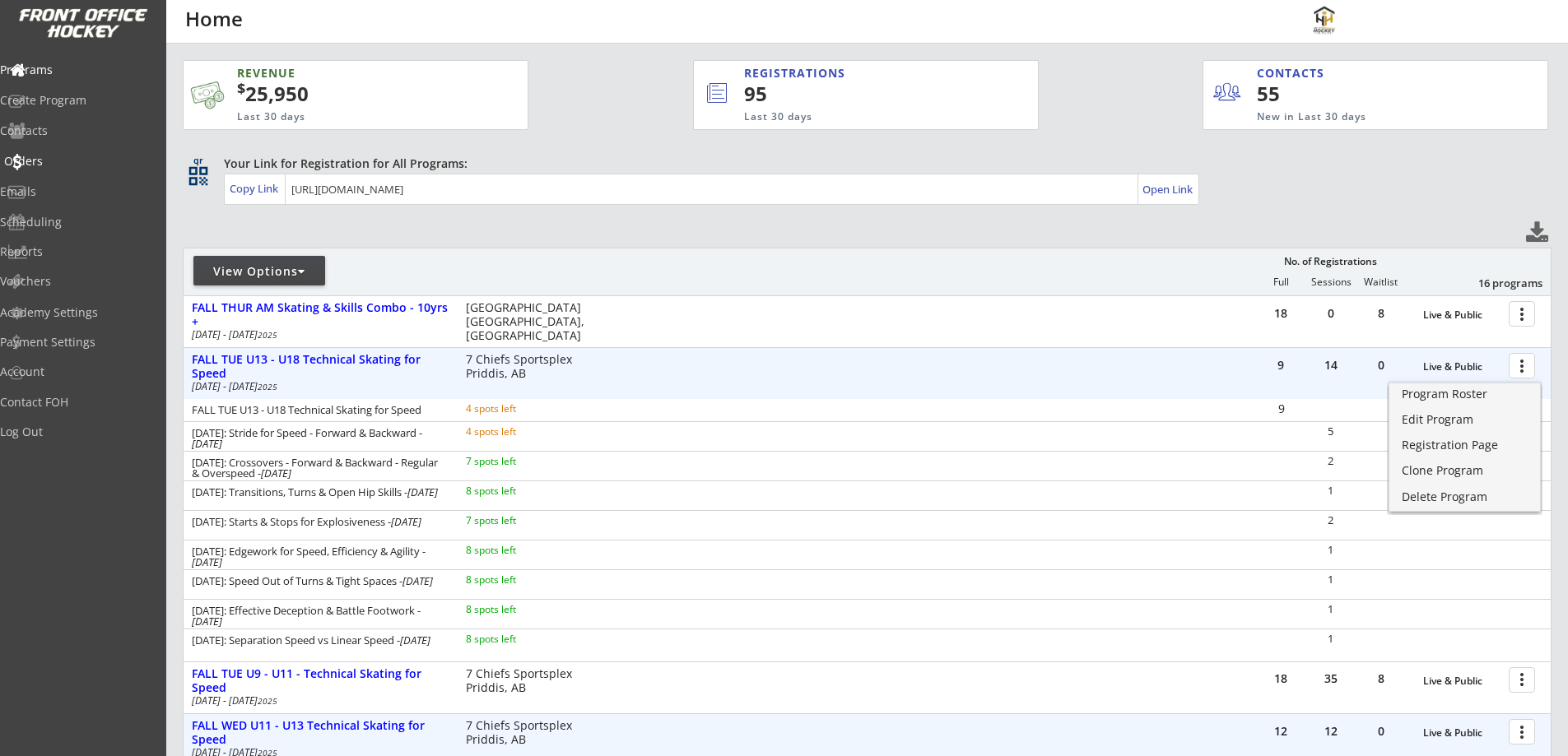
click at [64, 161] on div "Orders" at bounding box center [77, 162] width 148 height 12
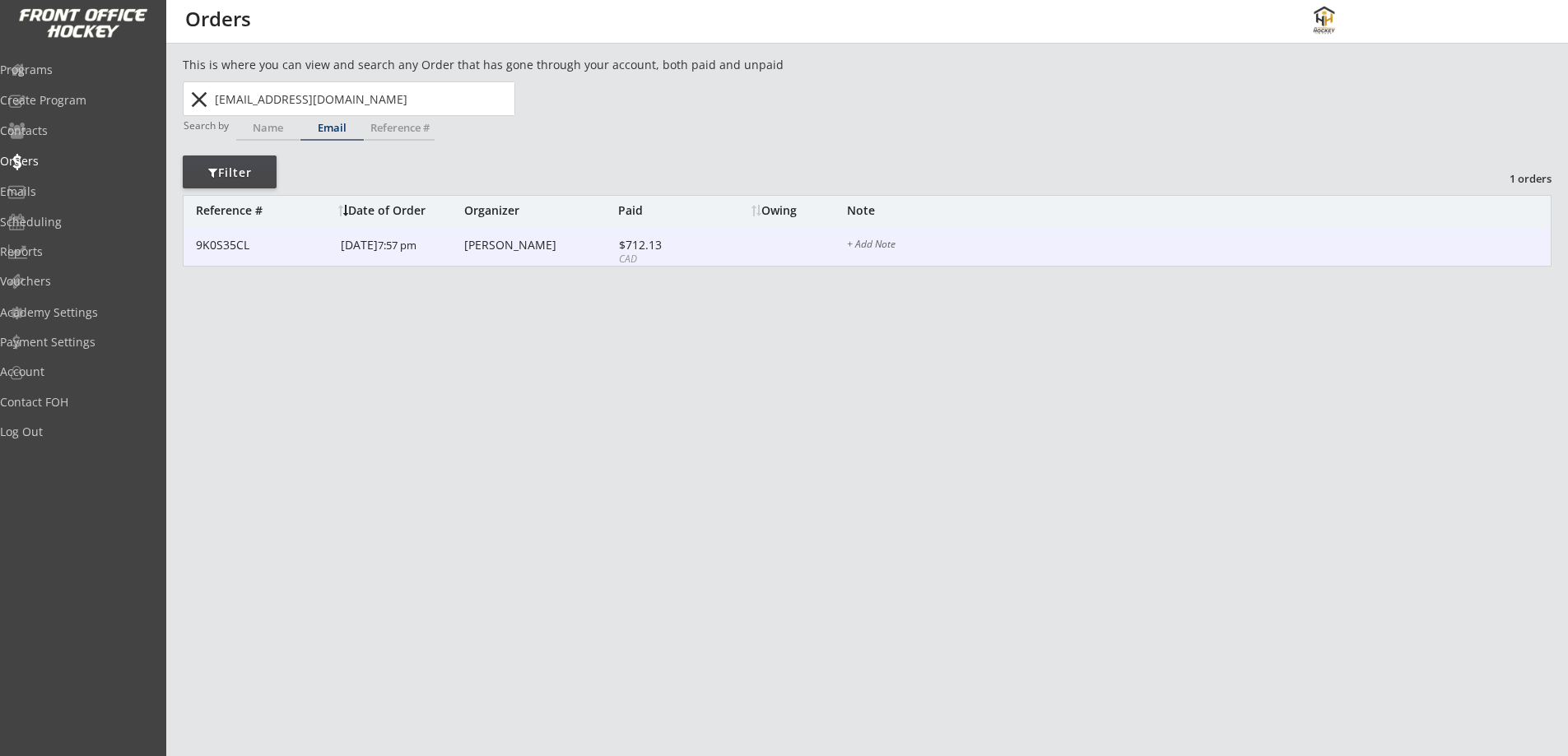
click at [494, 233] on div "9K0S35CL 9/23/25 7:57 pm Remko Montebovi $712.13 CAD + Add Note" at bounding box center [867, 246] width 1367 height 38
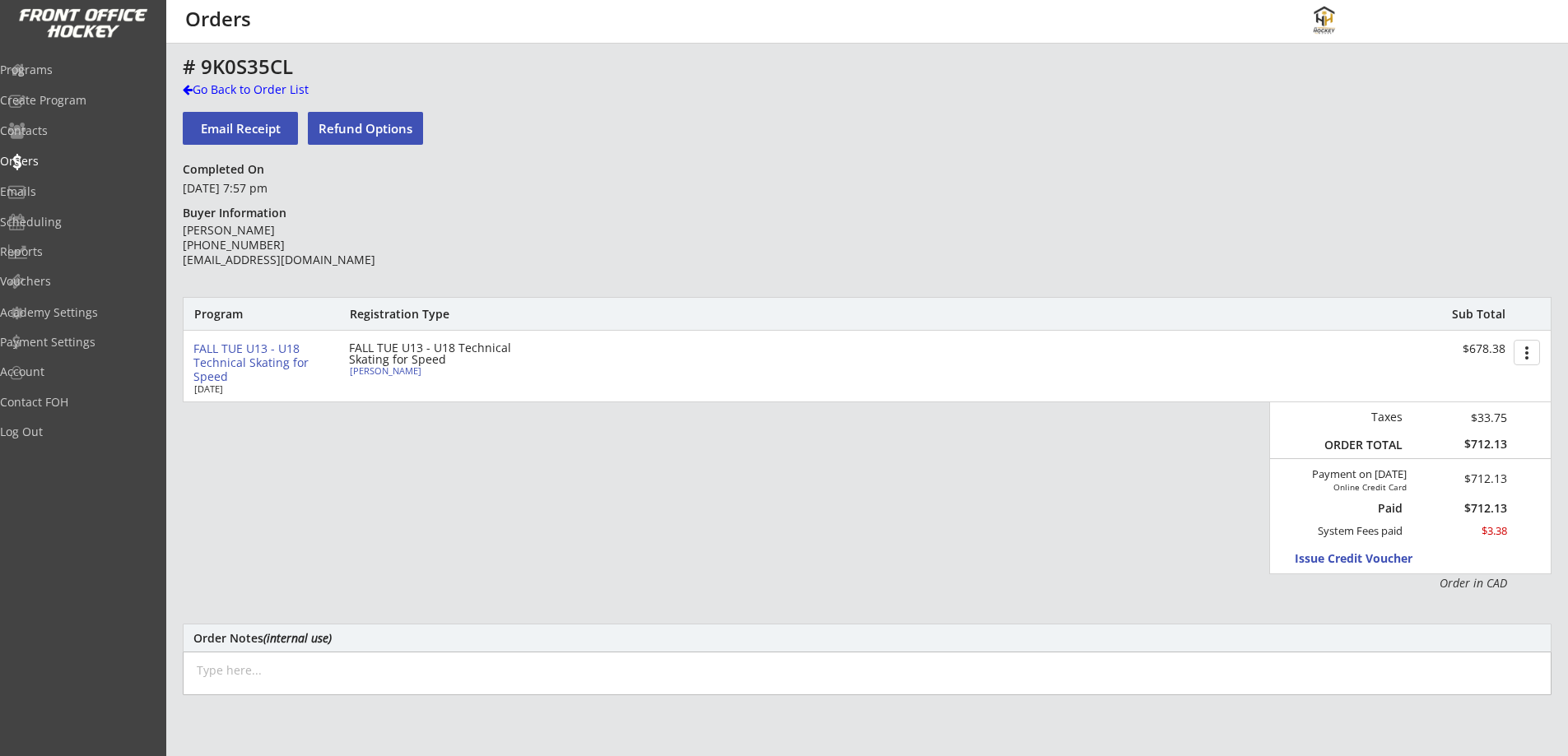
click at [229, 362] on div "FALL TUE U13 - U18 Technical Skating for Speed" at bounding box center [264, 363] width 142 height 41
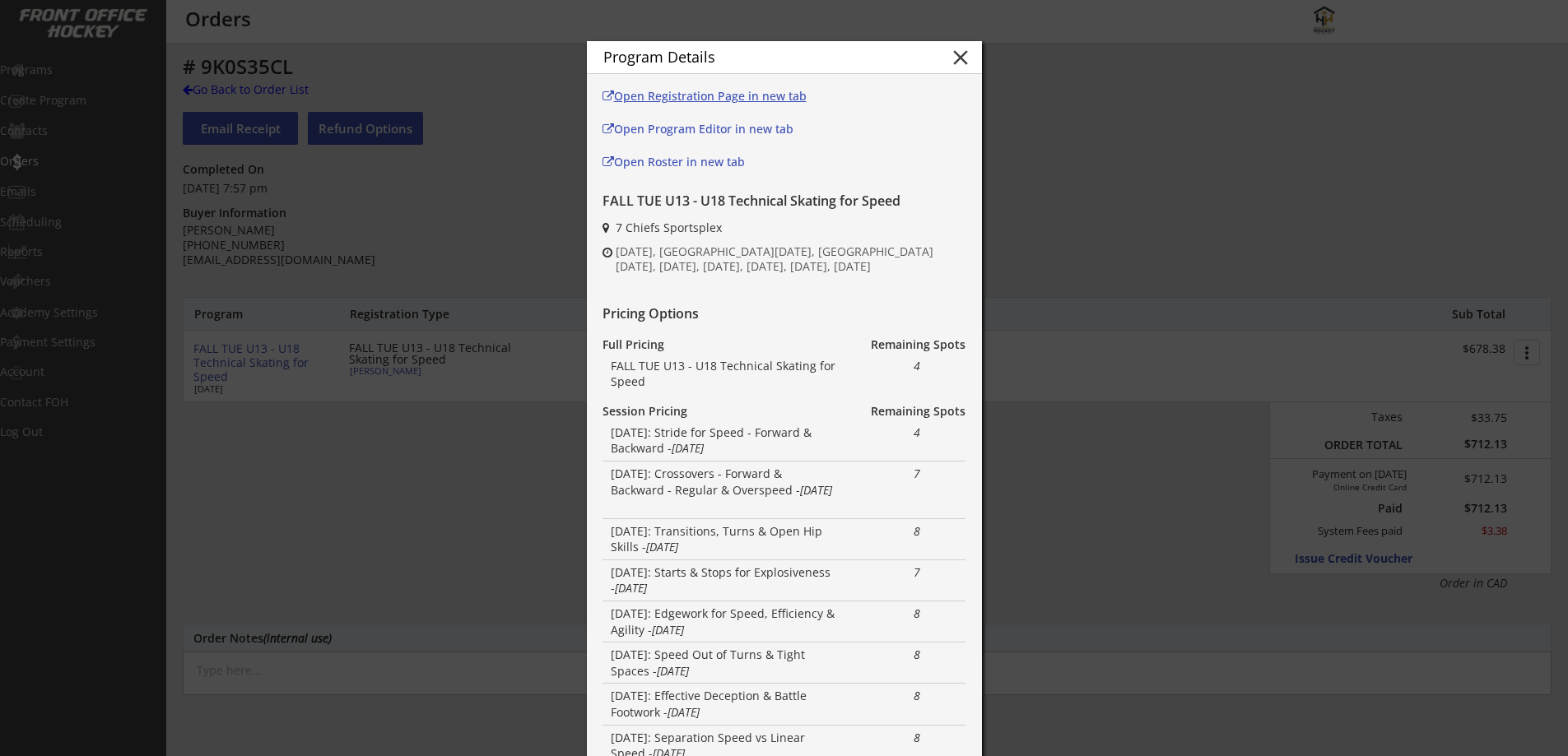
click at [694, 97] on div "Open Registration Page in new tab" at bounding box center [711, 96] width 218 height 12
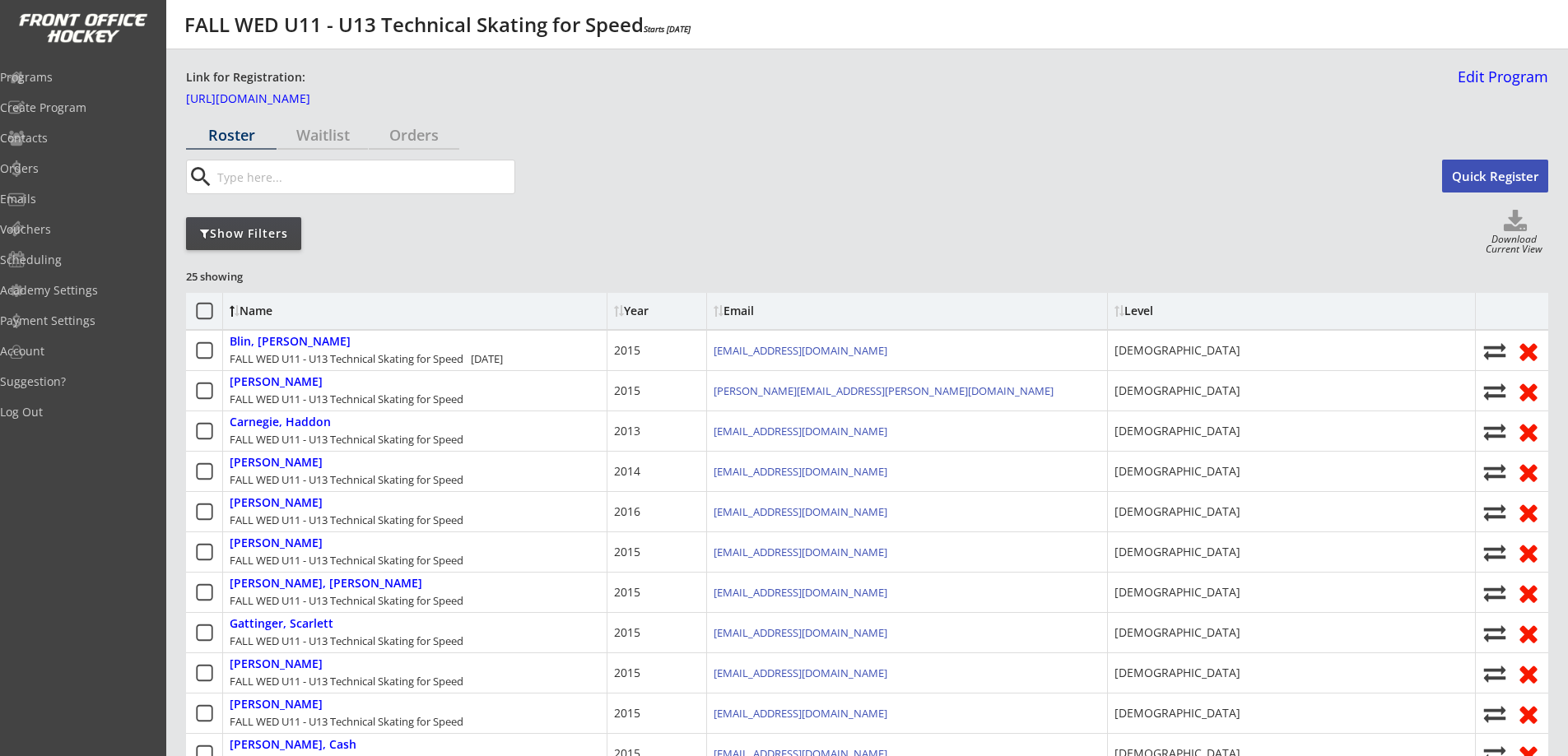
click at [748, 307] on div "Email" at bounding box center [787, 311] width 148 height 12
click at [269, 230] on div "Show Filters" at bounding box center [243, 233] width 115 height 17
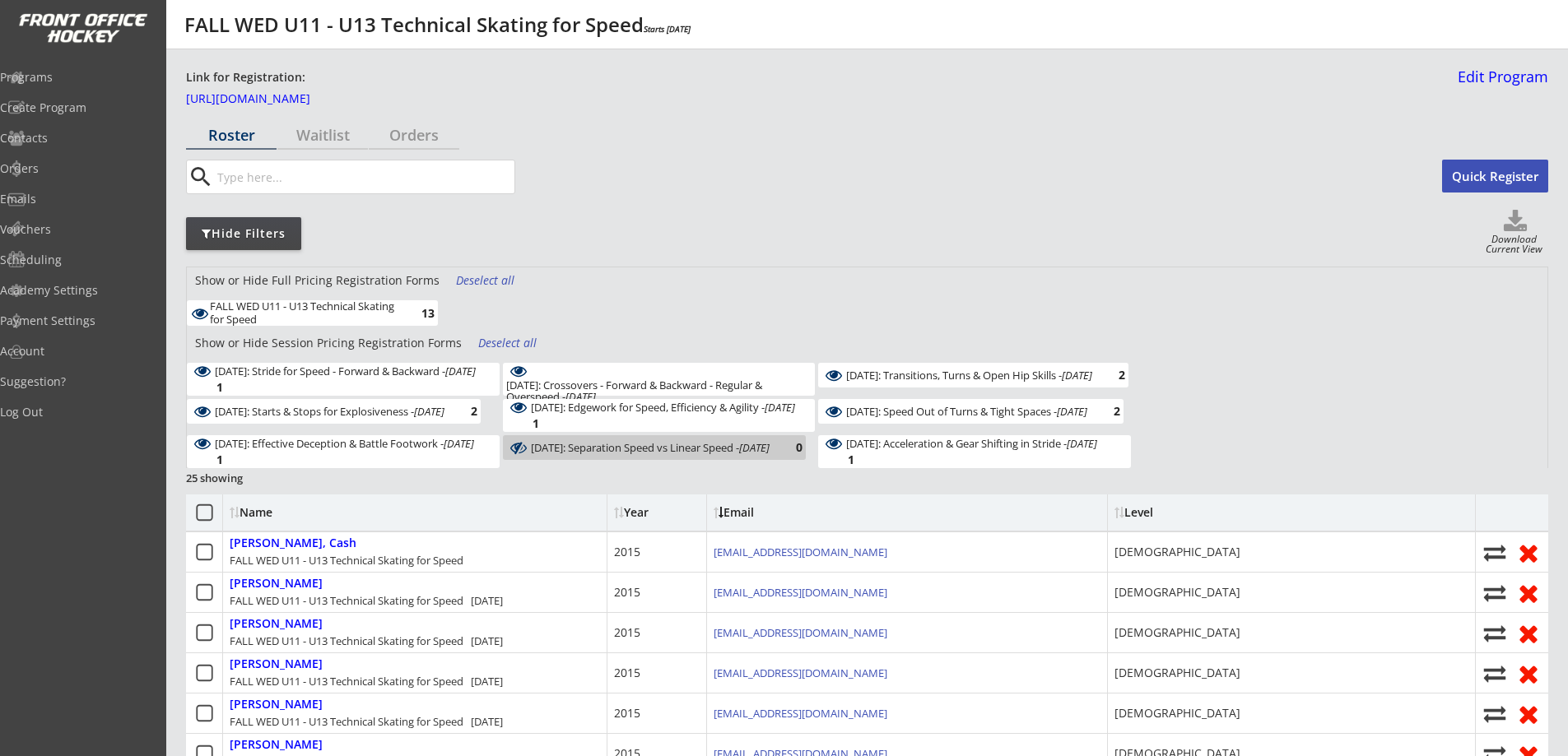
click at [488, 341] on div "Deselect all" at bounding box center [509, 343] width 61 height 17
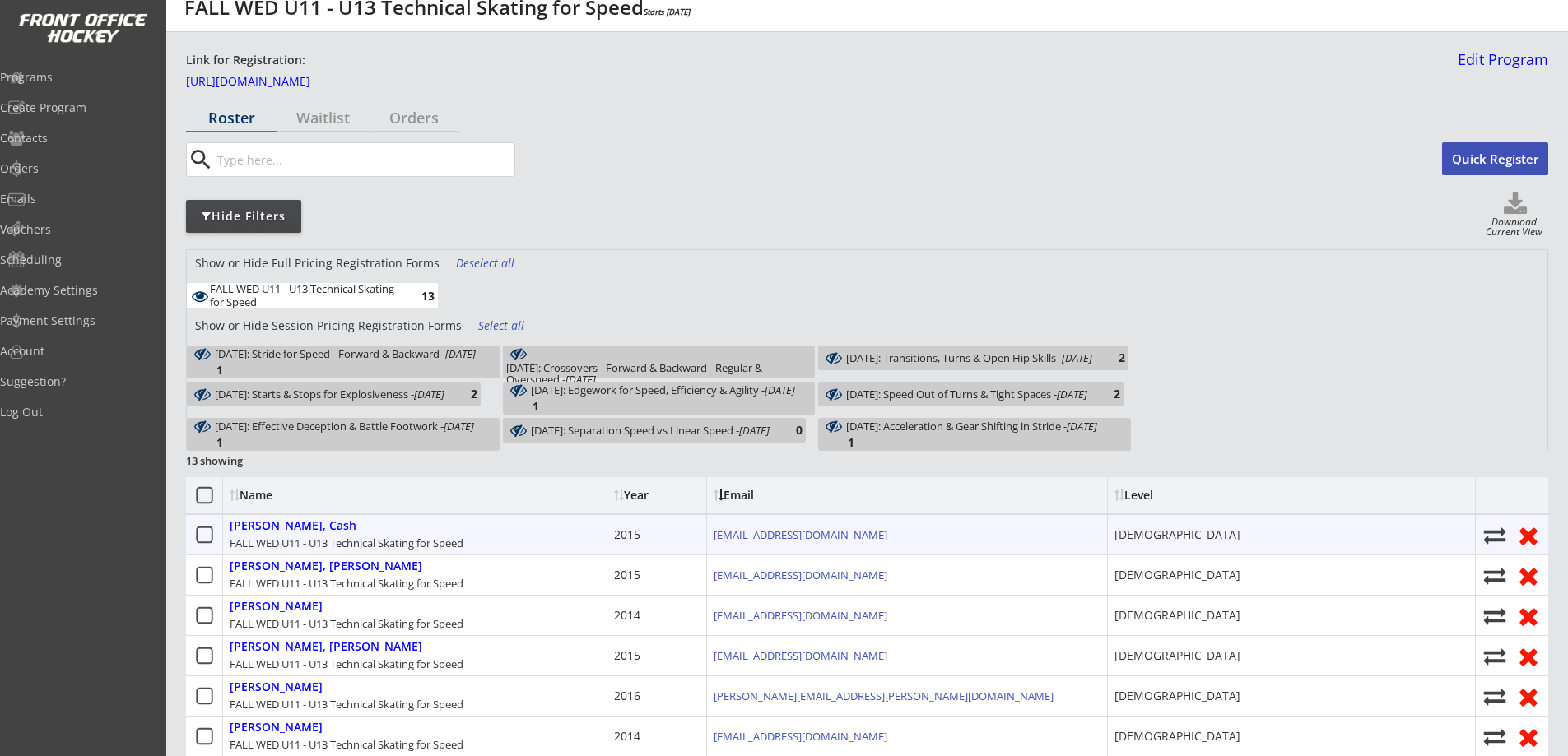
scroll to position [192, 0]
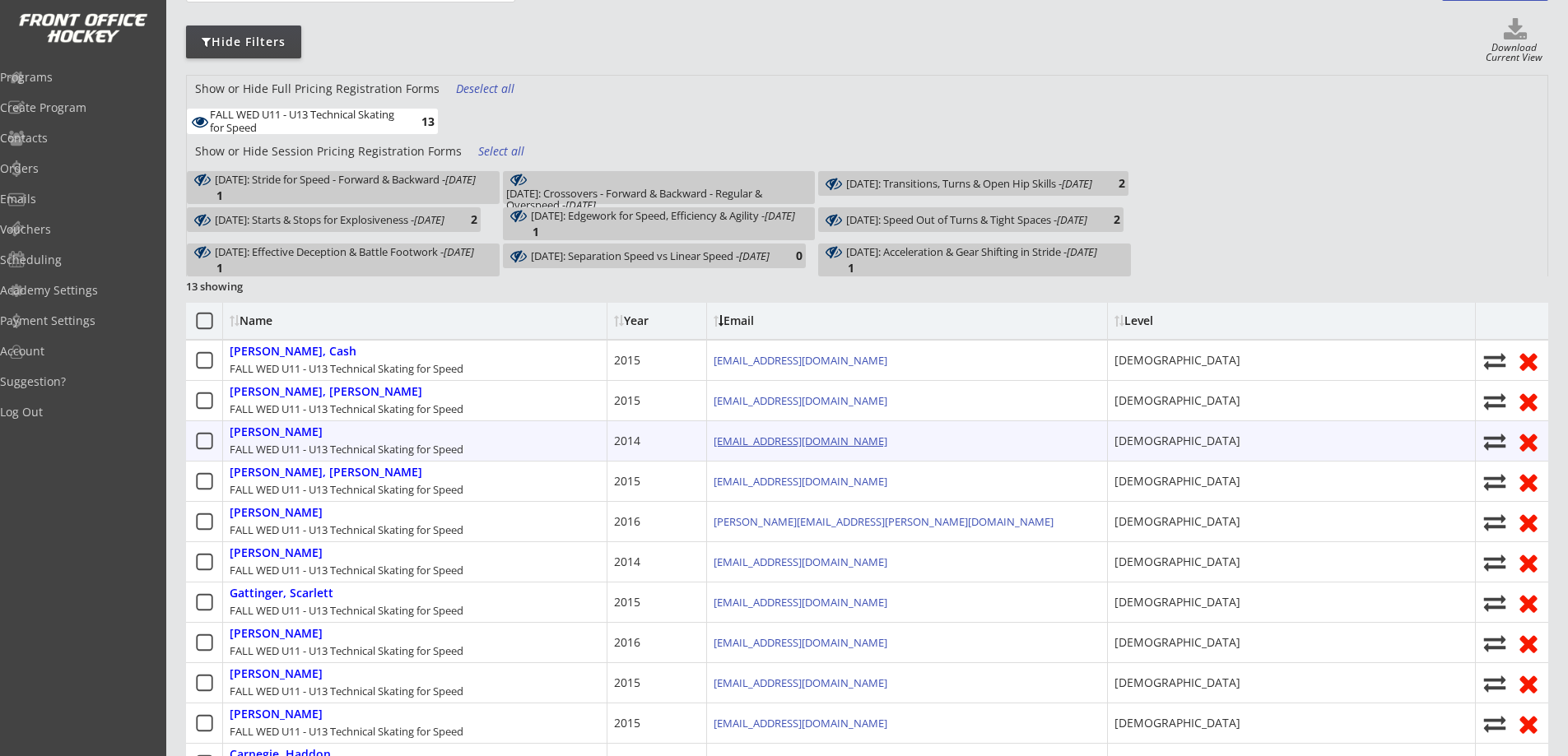
click at [801, 434] on link "[EMAIL_ADDRESS][DOMAIN_NAME]" at bounding box center [800, 440] width 174 height 15
click at [1498, 436] on icon at bounding box center [1493, 441] width 25 height 23
select select ""1348695171700984260__LOOKUP__1752629314910x229407093439594500""
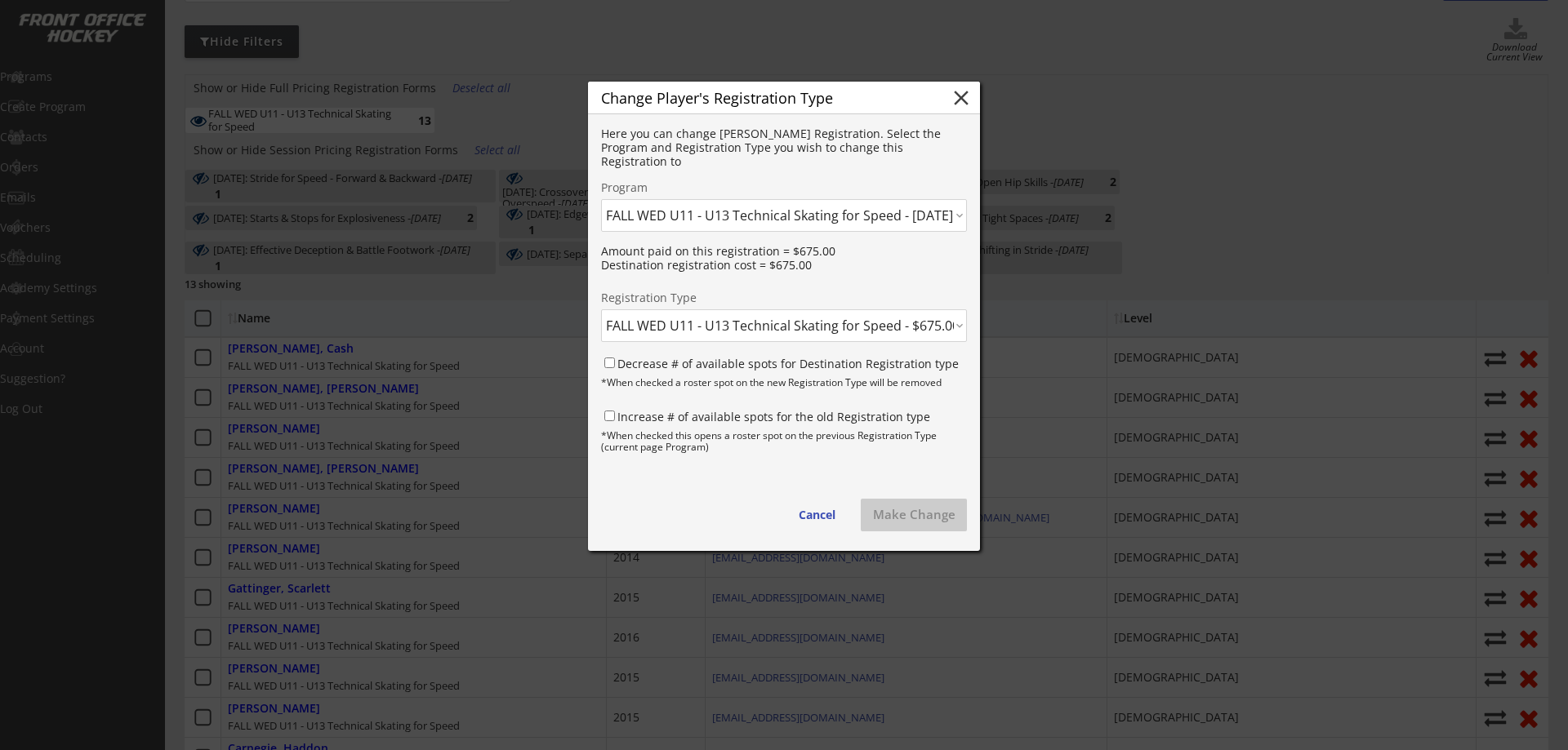
click at [820, 216] on select "Click here... FALL THUR AM Skating & Skills Combo - 10yrs + - 10/09/25 FALL TUE…" at bounding box center [784, 216] width 366 height 33
select select ""1348695171700984260__LOOKUP__1752632122121x550981774665056260""
click at [602, 199] on select "Click here... FALL THUR AM Skating & Skills Combo - 10yrs + - 10/09/25 FALL TUE…" at bounding box center [784, 216] width 366 height 33
click at [721, 335] on select "Click here... FALL WED U13 - U18 Technical Skating for Speed - $675.00 October …" at bounding box center [784, 326] width 366 height 33
select select ""1348695171700984260__LOOKUP__1752632122121x938474353903272000""
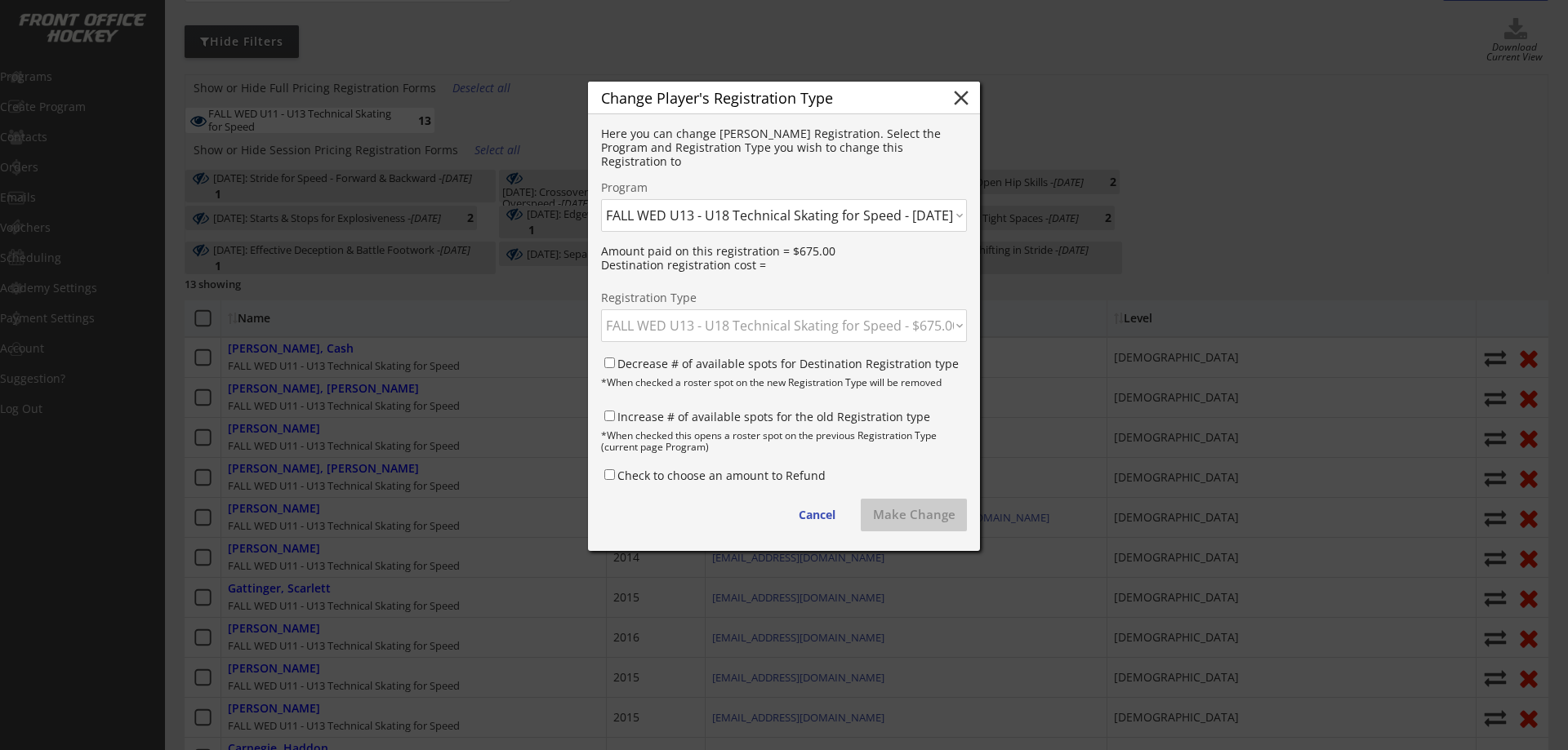
click at [602, 309] on select "Click here... FALL WED U13 - U18 Technical Skating for Speed - $675.00 October …" at bounding box center [784, 326] width 366 height 33
click at [610, 363] on input "Decrease # of available spots for Destination Registration type" at bounding box center [609, 363] width 11 height 11
checkbox input "true"
click at [611, 416] on input "Increase # of available spots for the old Registration type" at bounding box center [609, 415] width 11 height 11
checkbox input "true"
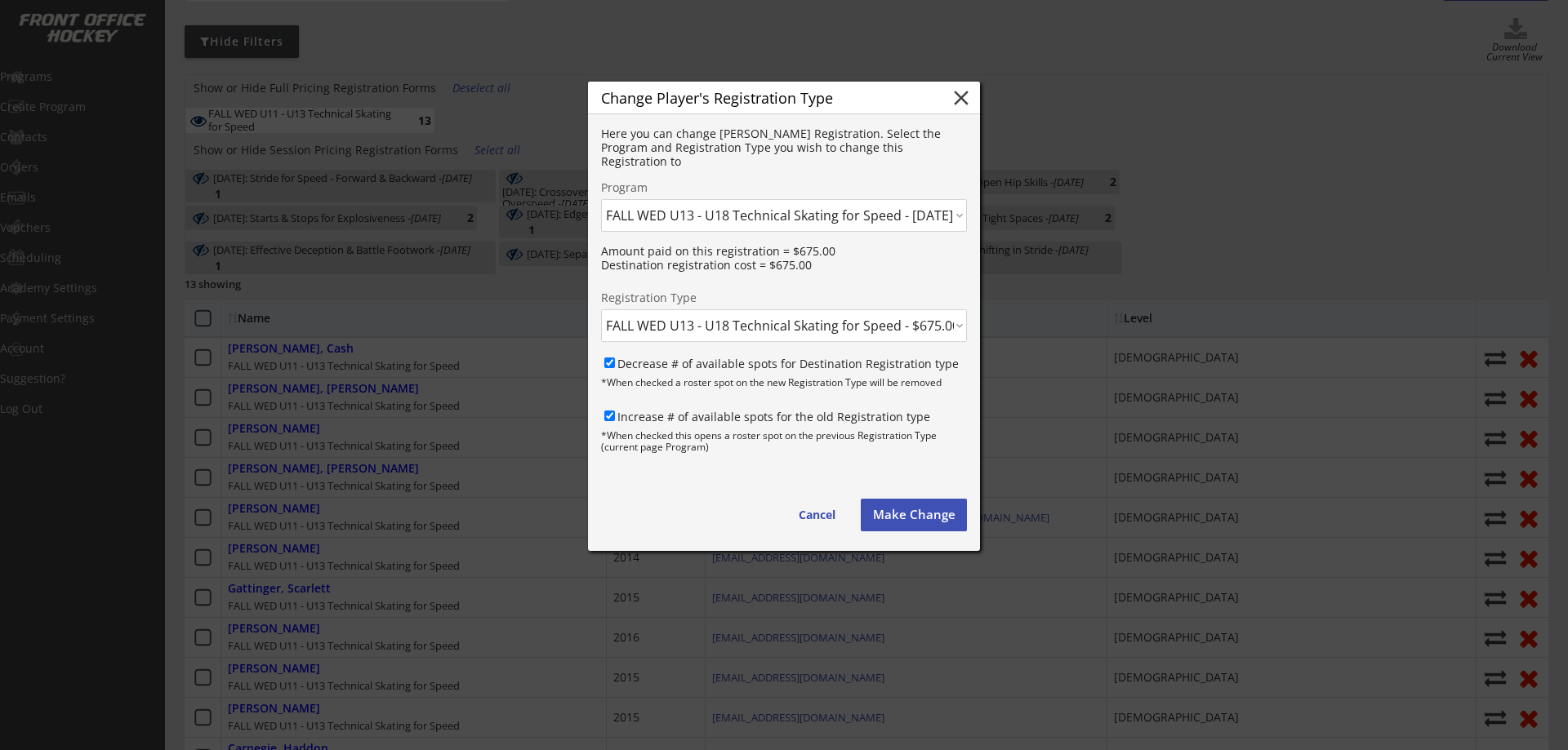
click at [922, 515] on button "Make Change" at bounding box center [913, 516] width 106 height 33
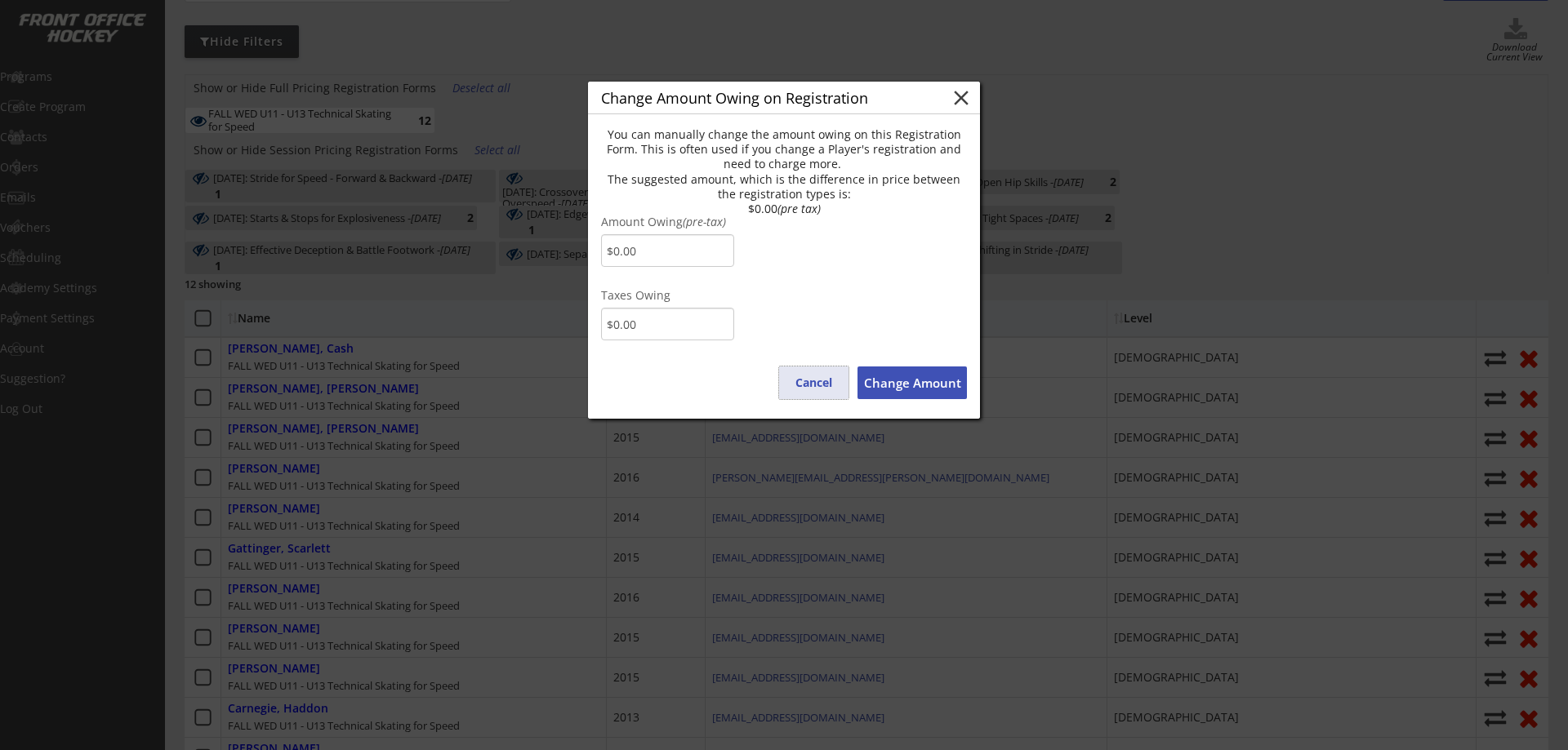
click at [803, 381] on button "Cancel" at bounding box center [814, 383] width 69 height 33
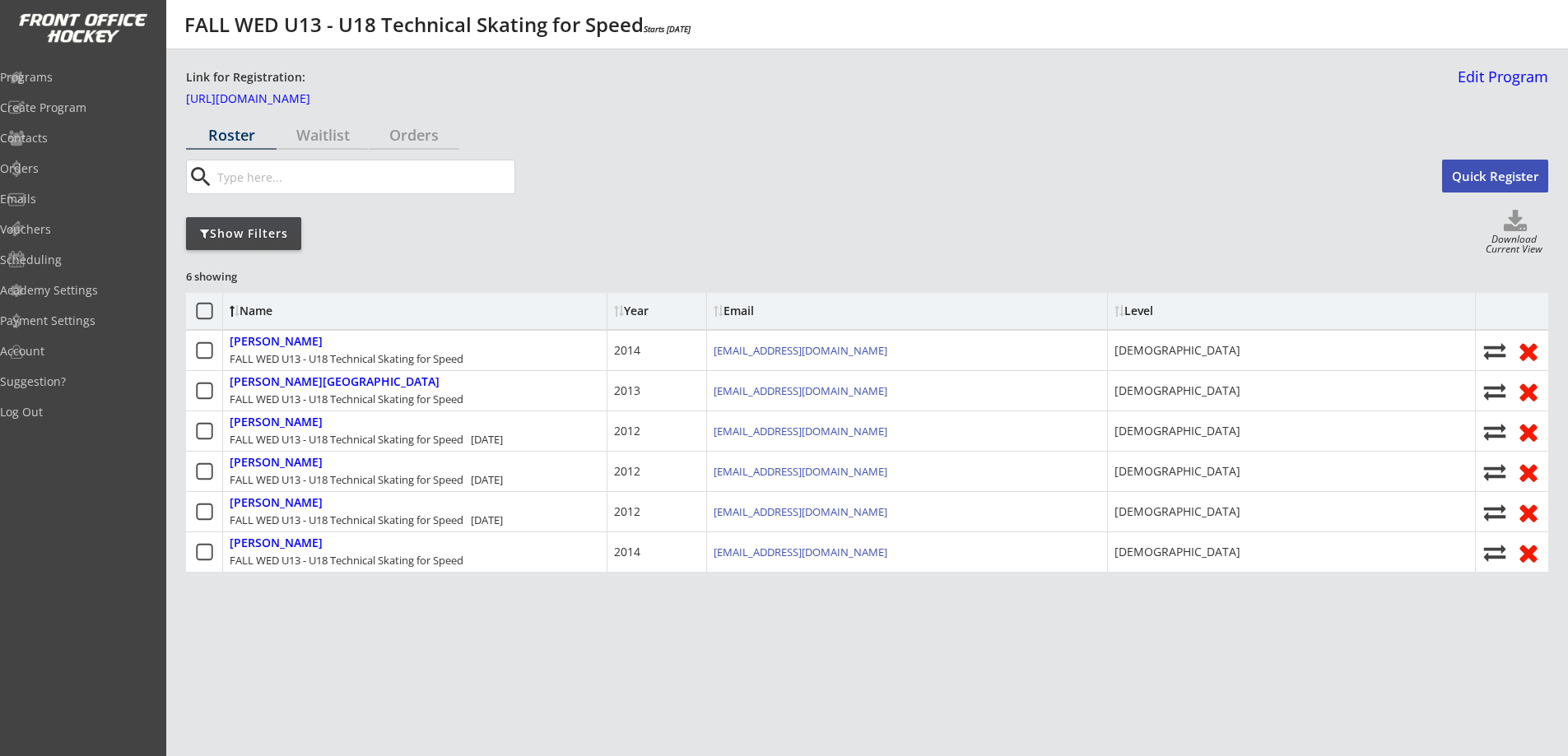
click at [265, 226] on div "Show Filters" at bounding box center [243, 233] width 115 height 17
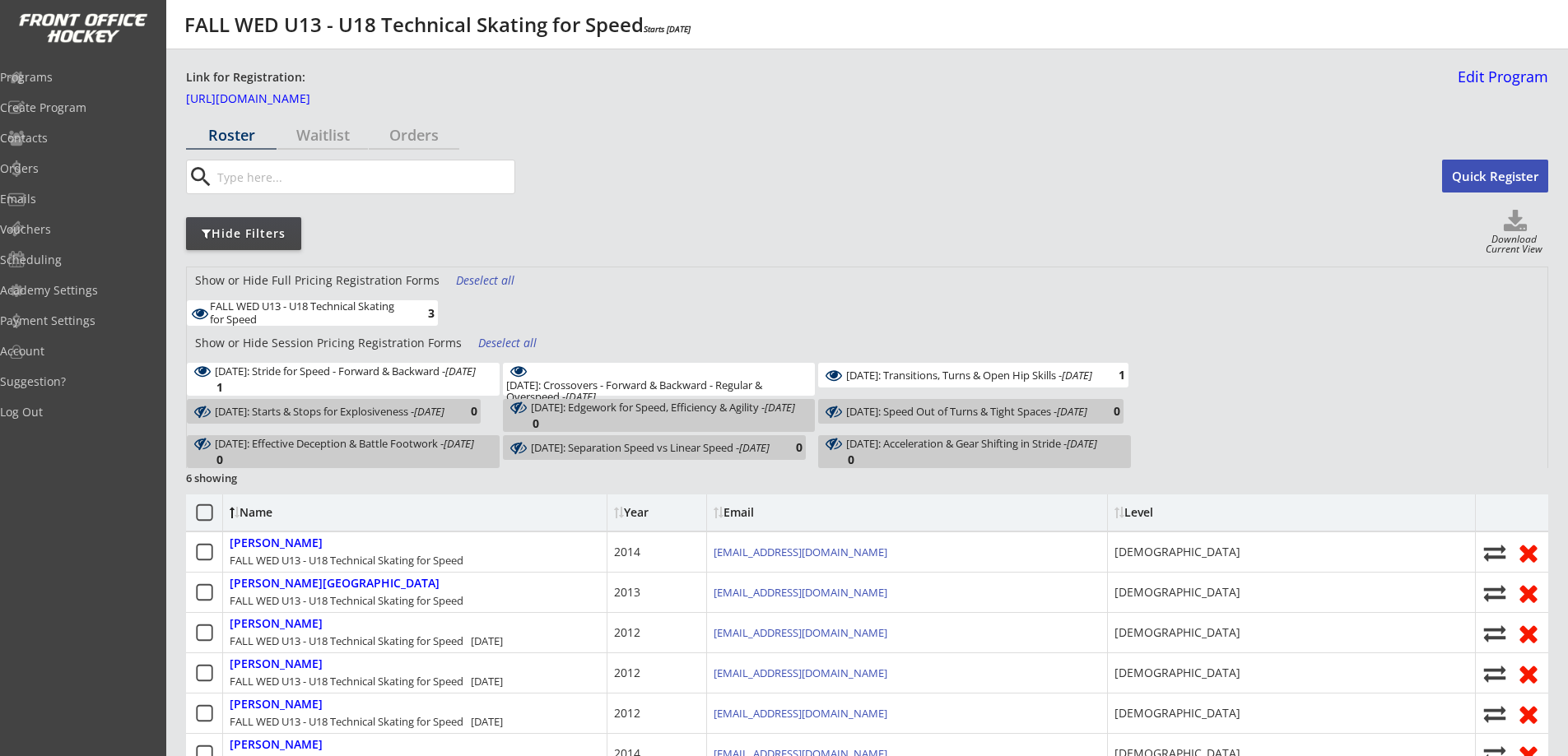
click at [514, 340] on div "Deselect all" at bounding box center [509, 343] width 61 height 17
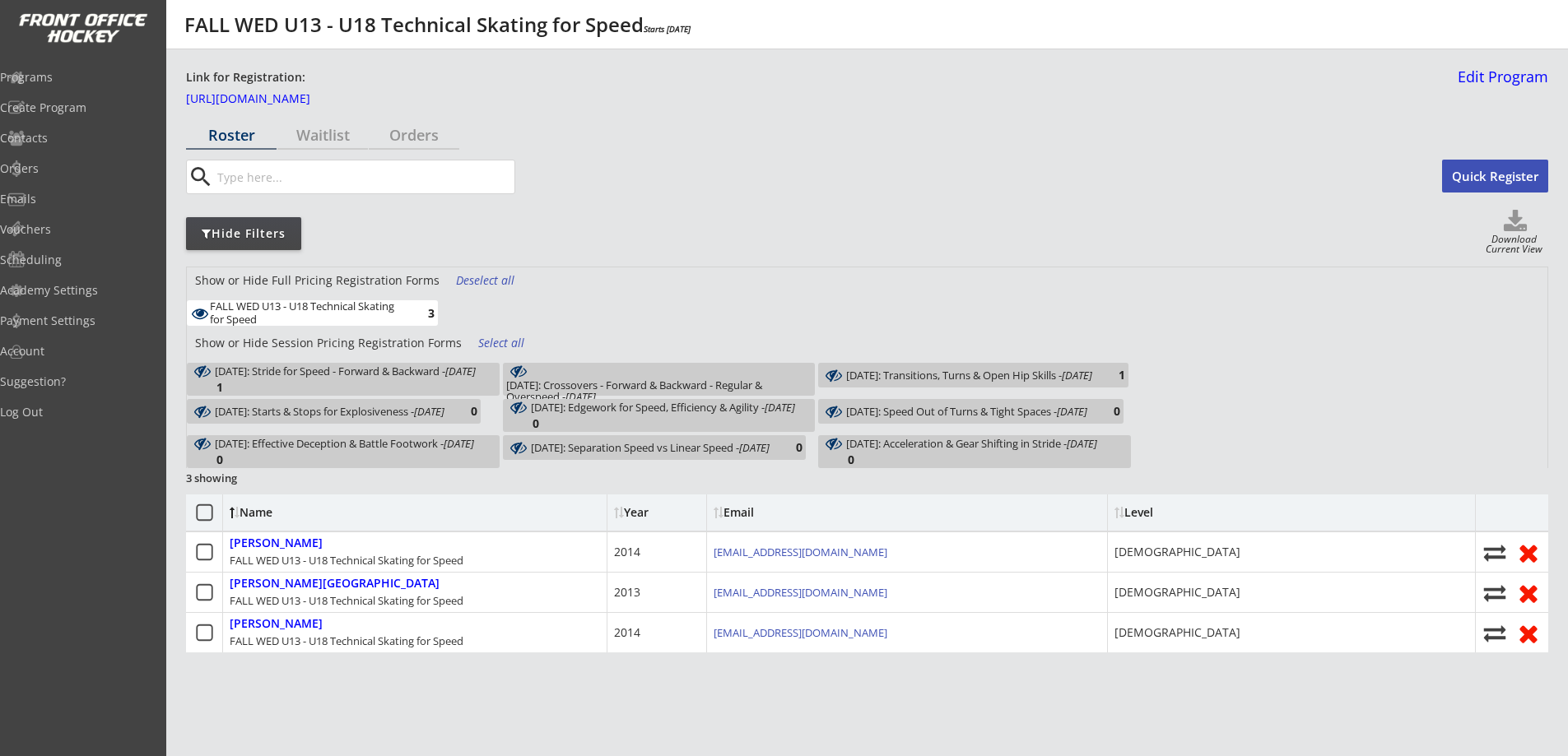
click at [360, 305] on div "FALL WED U13 - U18 Technical Skating for Speed" at bounding box center [306, 313] width 192 height 25
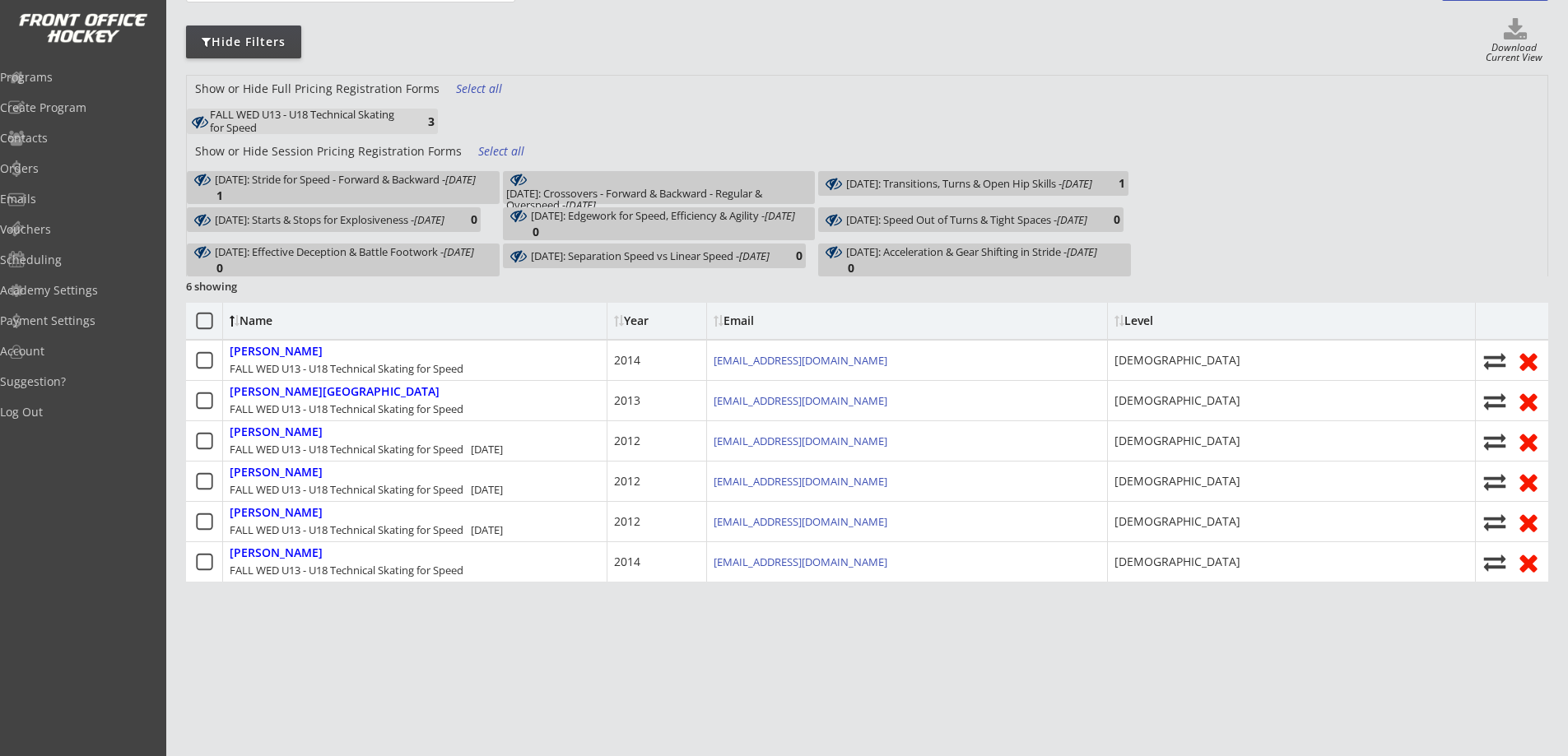
click at [384, 121] on div "FALL WED U13 - U18 Technical Skating for Speed" at bounding box center [306, 122] width 192 height 25
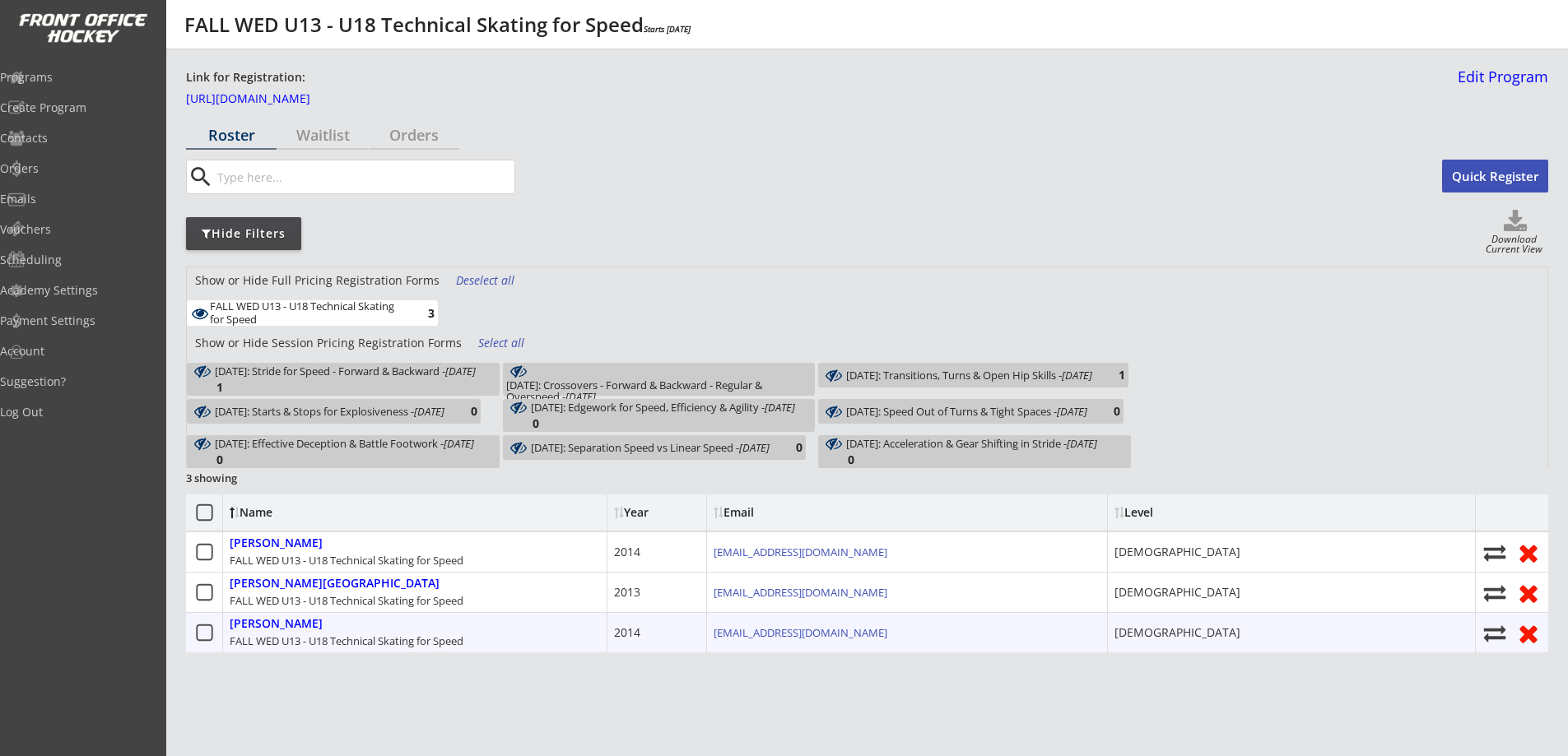
click at [1500, 631] on use at bounding box center [1494, 633] width 23 height 17
select select ""1348695171700984260__LOOKUP__1752632122121x938474353903272000""
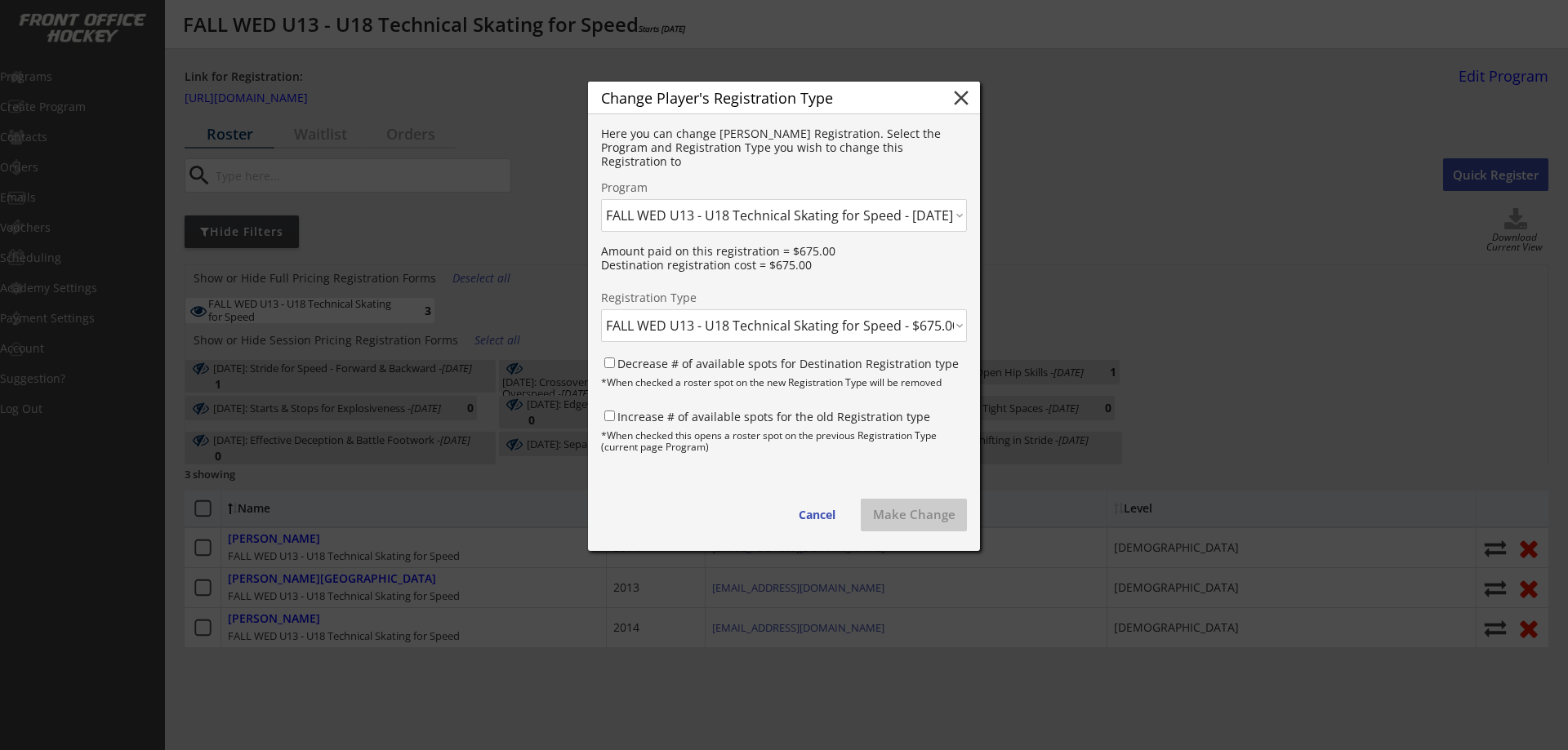
click at [793, 209] on select "Click here... FALL THUR AM Skating & Skills Combo - 10yrs + - 10/09/25 FALL TUE…" at bounding box center [784, 216] width 366 height 33
select select ""1348695171700984260__LOOKUP__1752606236830x404238532153180160""
click at [602, 199] on select "Click here... FALL THUR AM Skating & Skills Combo - 10yrs + - 10/09/25 FALL TUE…" at bounding box center [784, 216] width 366 height 33
click at [716, 324] on select "Click here... FALL TUE U13 - U18 Technical Skating for Speed - $600.00 October …" at bounding box center [784, 326] width 366 height 33
select select ""1348695171700984260__LOOKUP__1752606236830x142732273217437700""
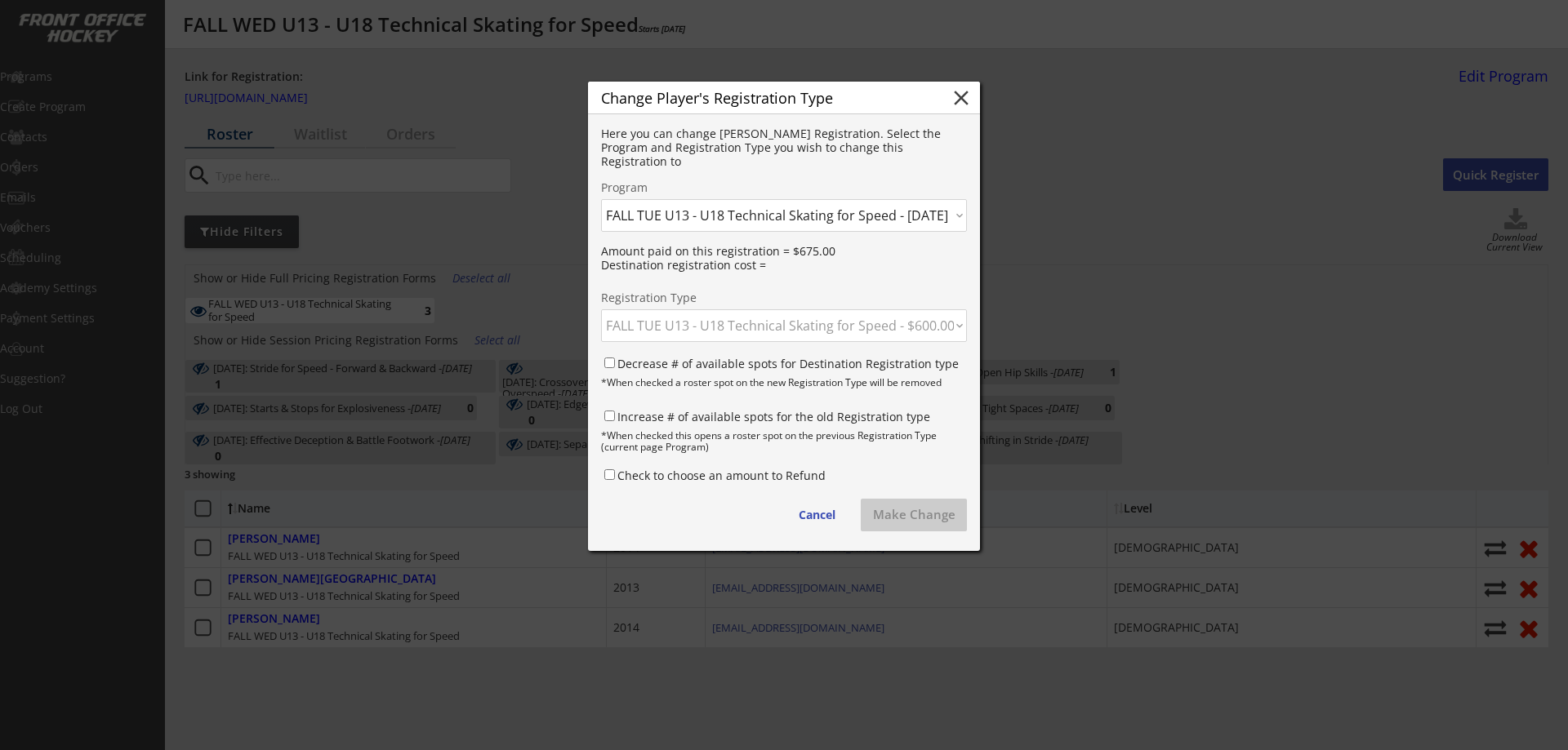
click at [602, 309] on select "Click here... FALL TUE U13 - U18 Technical Skating for Speed - $600.00 October …" at bounding box center [784, 326] width 366 height 33
click at [611, 368] on input "Decrease # of available spots for Destination Registration type" at bounding box center [609, 363] width 11 height 11
checkbox input "true"
click at [610, 418] on input "Increase # of available spots for the old Registration type" at bounding box center [609, 415] width 11 height 11
checkbox input "true"
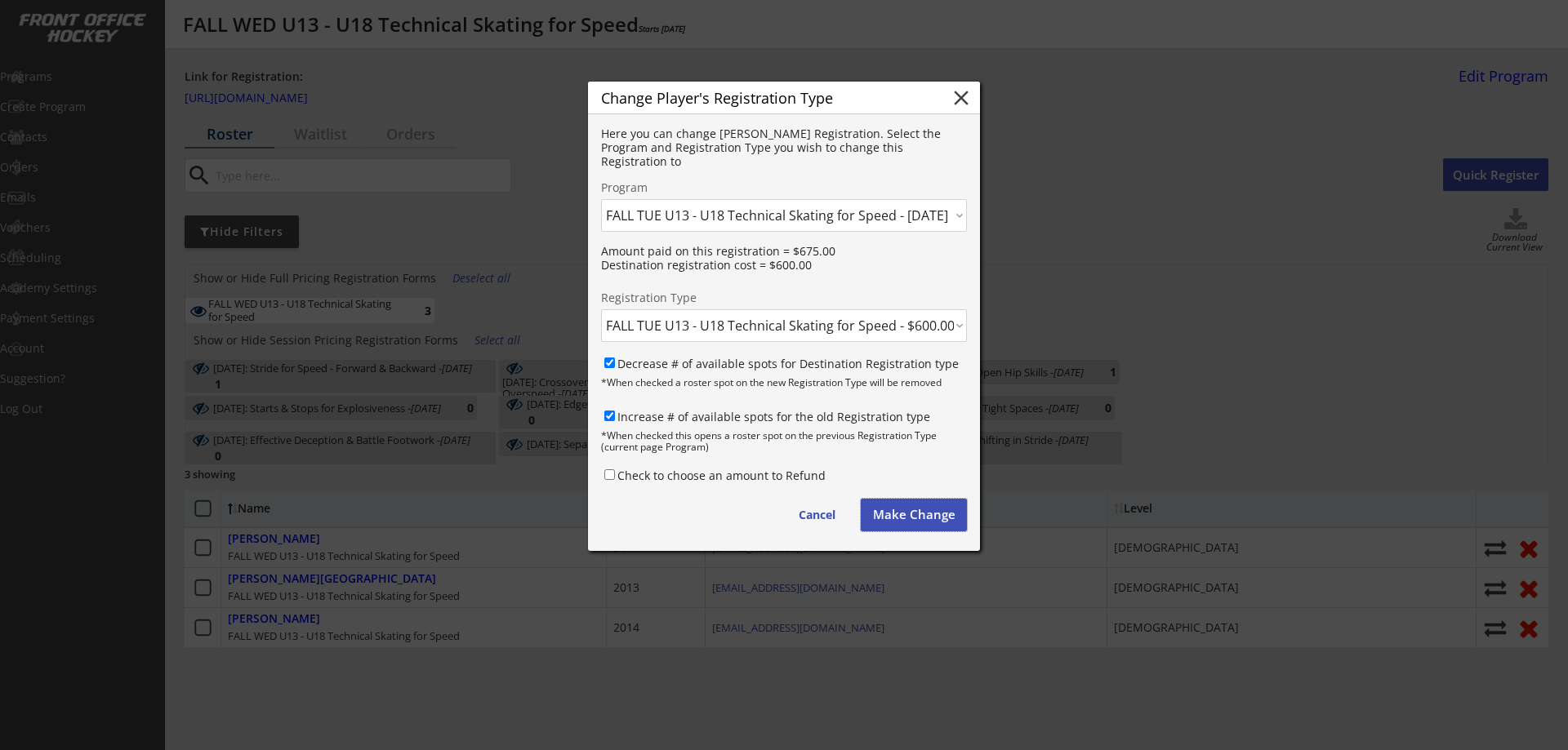
click at [893, 510] on button "Make Change" at bounding box center [913, 516] width 106 height 33
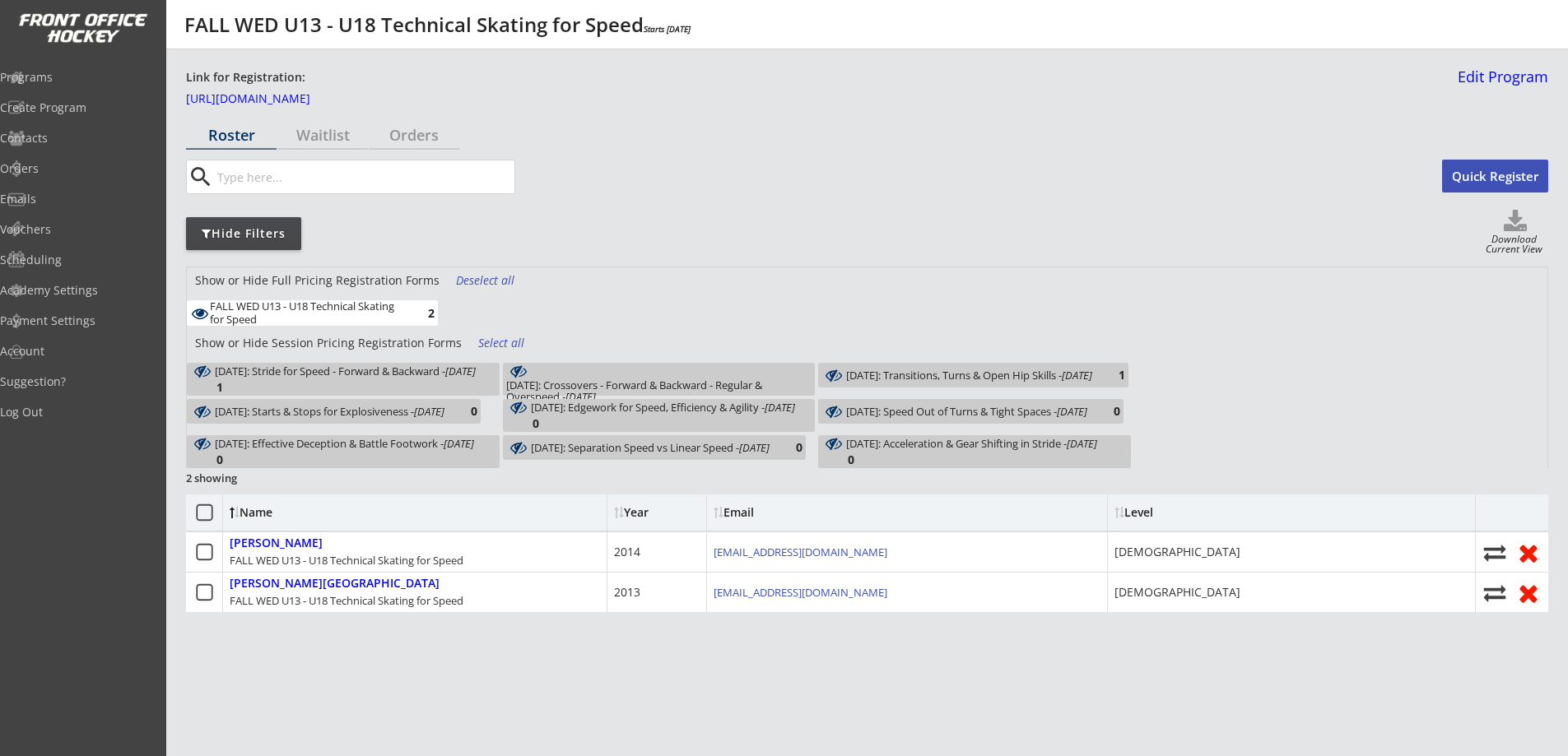
click at [701, 123] on div "Roster Waitlist Orders search Quick Register Hide Filters Download Current View…" at bounding box center [867, 470] width 1362 height 699
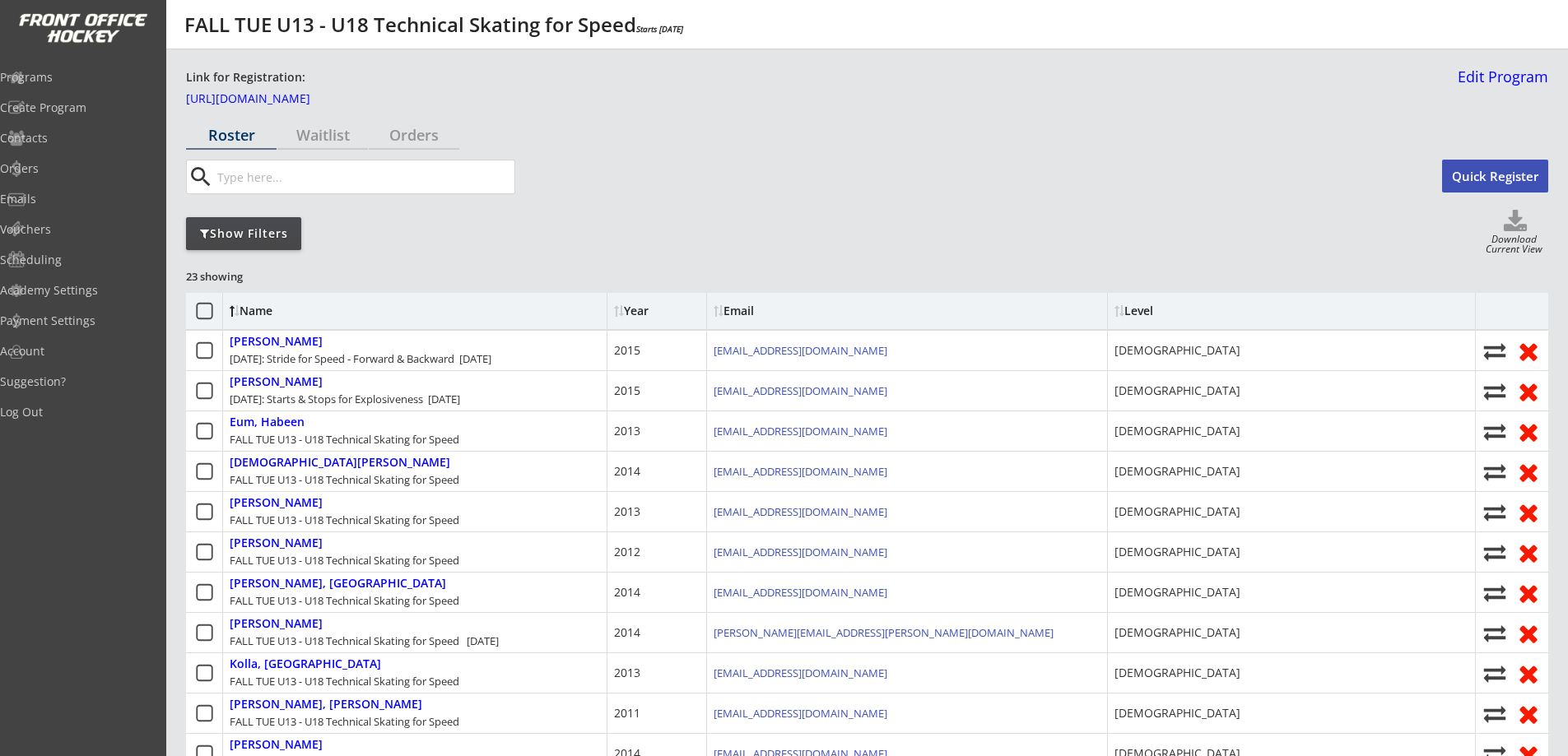
click at [257, 232] on div "Show Filters" at bounding box center [243, 233] width 115 height 17
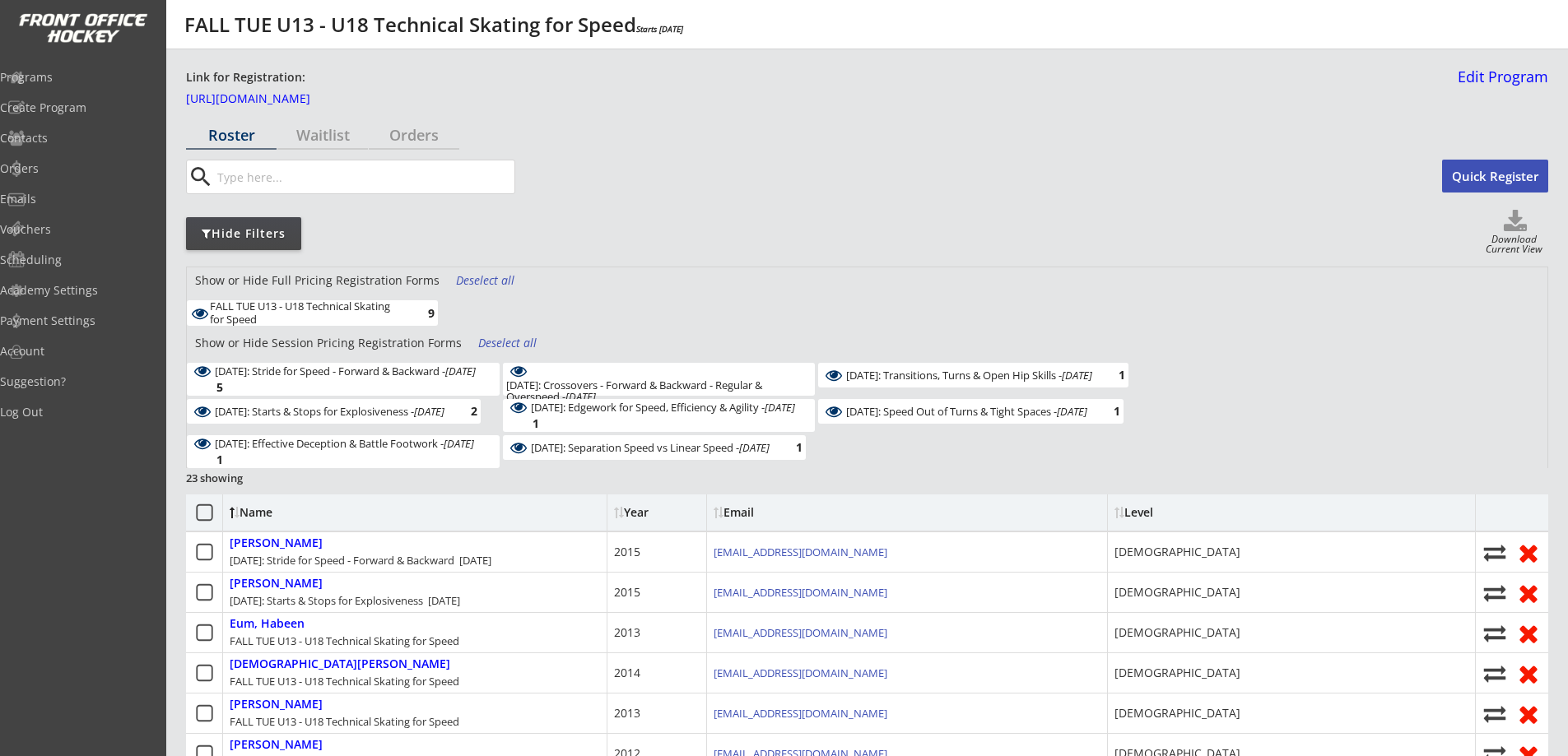
click at [483, 336] on div "Deselect all" at bounding box center [509, 343] width 61 height 17
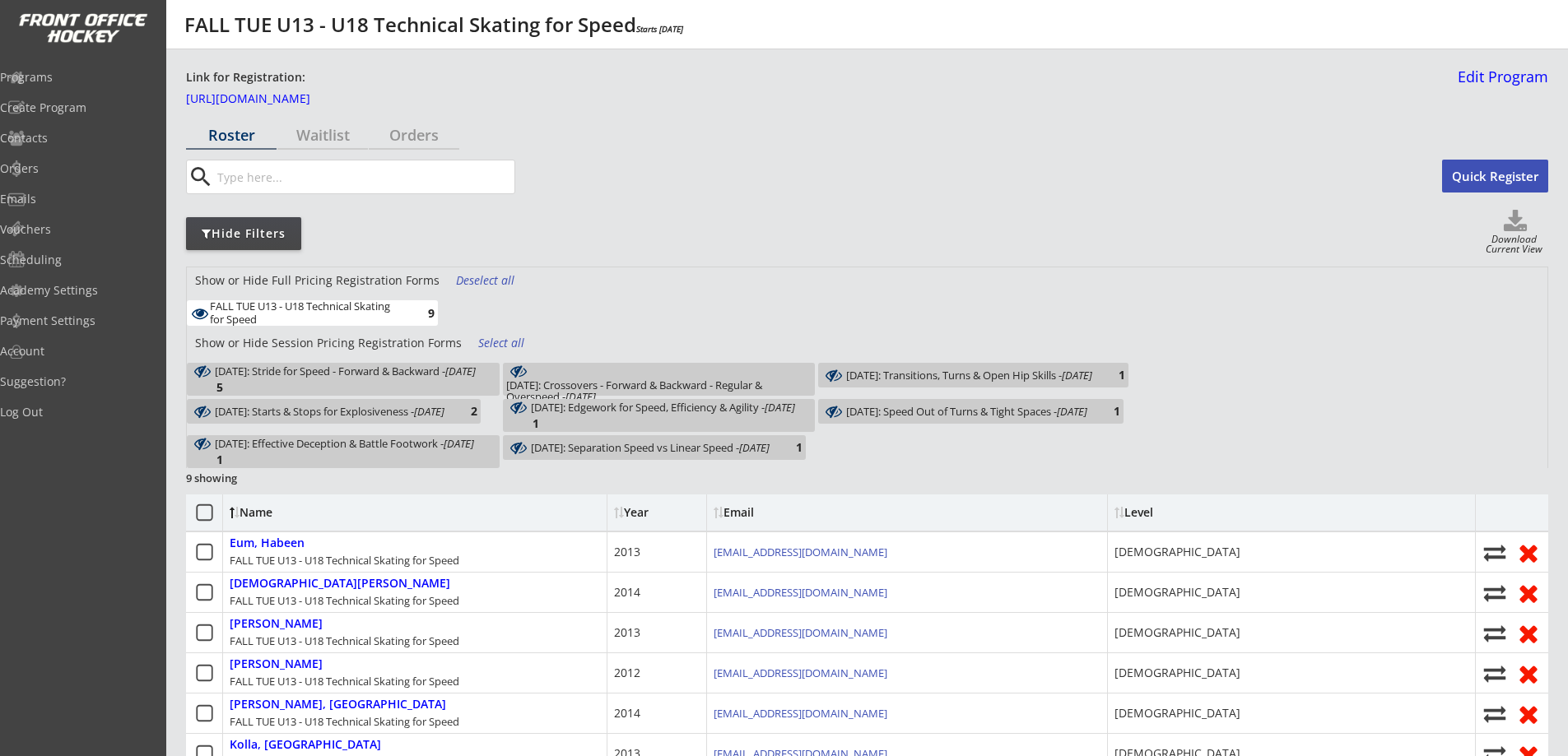
scroll to position [192, 0]
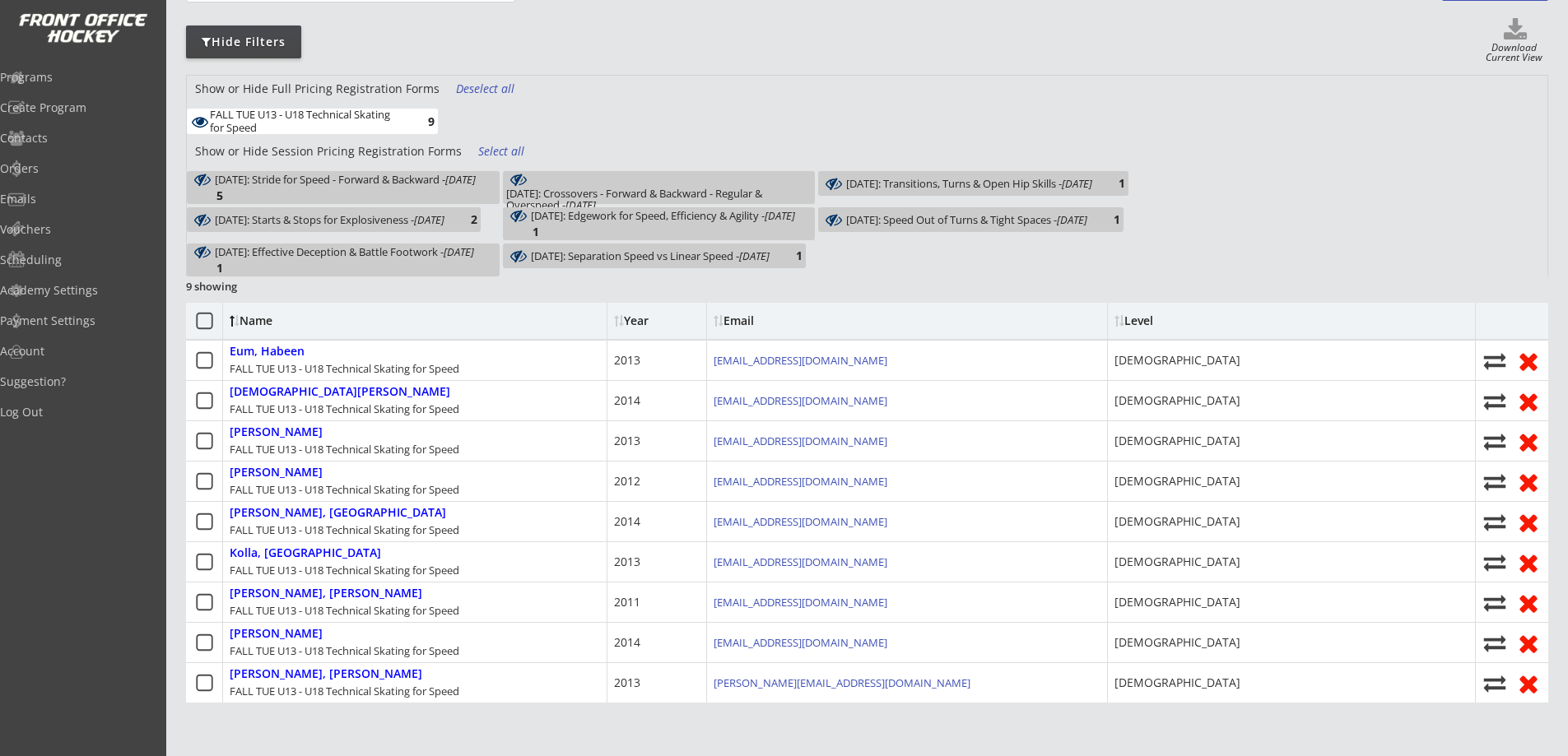
click at [629, 105] on div "Show or Hide Full Pricing Registration Forms Deselect all" at bounding box center [866, 92] width 1360 height 33
